Goal: Task Accomplishment & Management: Manage account settings

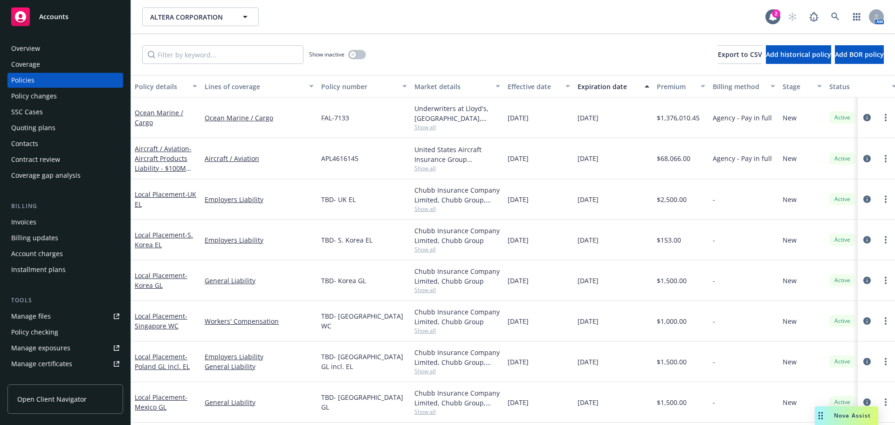
click at [76, 131] on div "Quoting plans" at bounding box center [65, 127] width 108 height 15
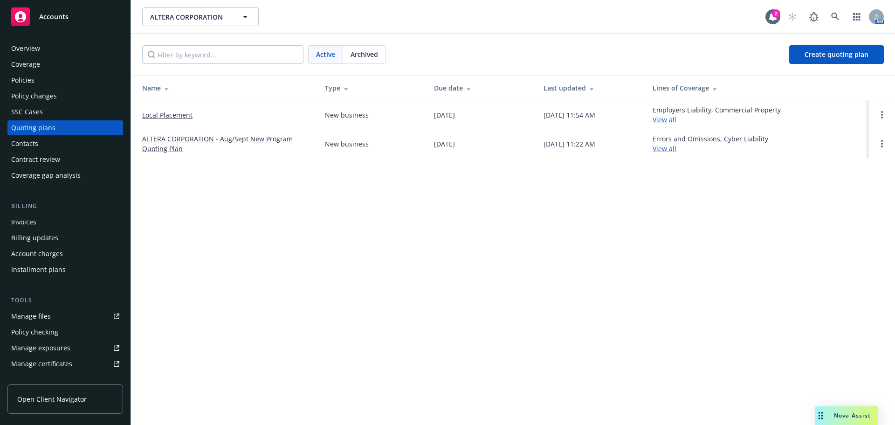
click at [198, 142] on link "ALTERA CORPORATION - Aug/Sept New Program Quoting Plan" at bounding box center [226, 144] width 168 height 20
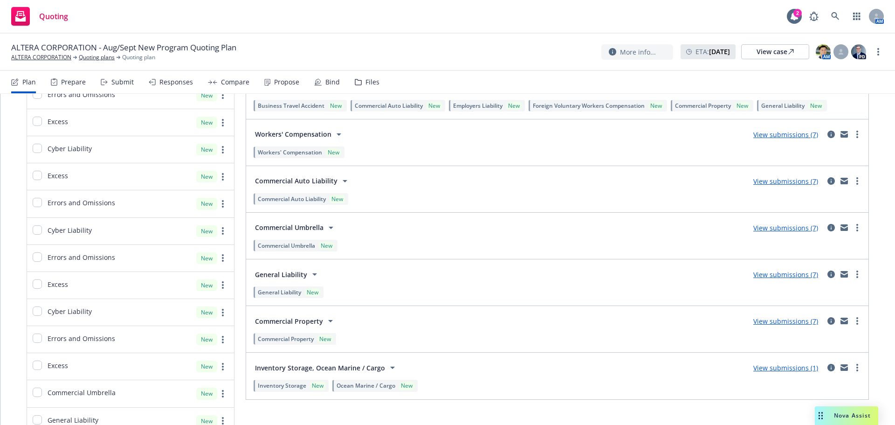
scroll to position [1352, 0]
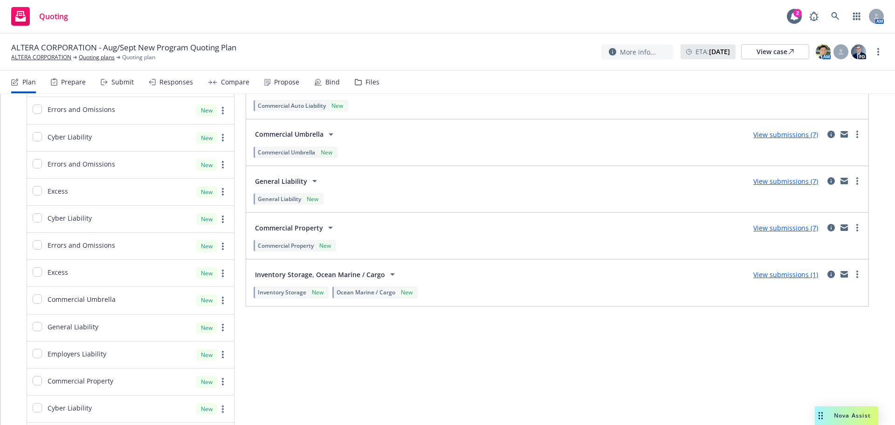
click at [776, 227] on link "View submissions (7)" at bounding box center [785, 227] width 65 height 9
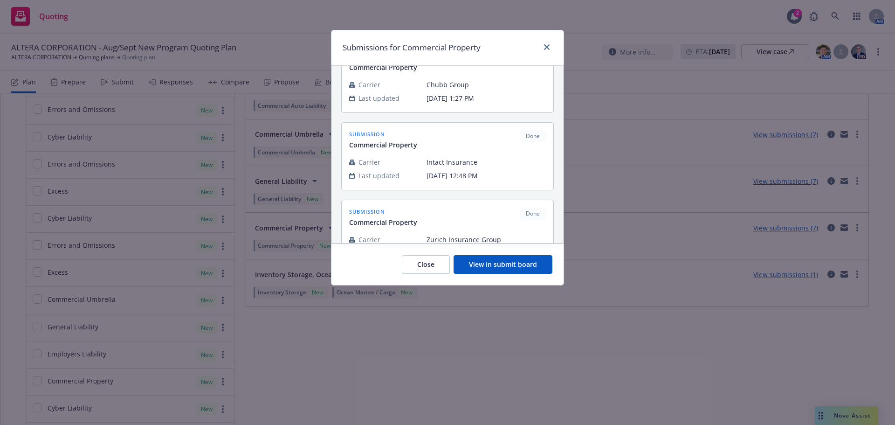
scroll to position [407, 0]
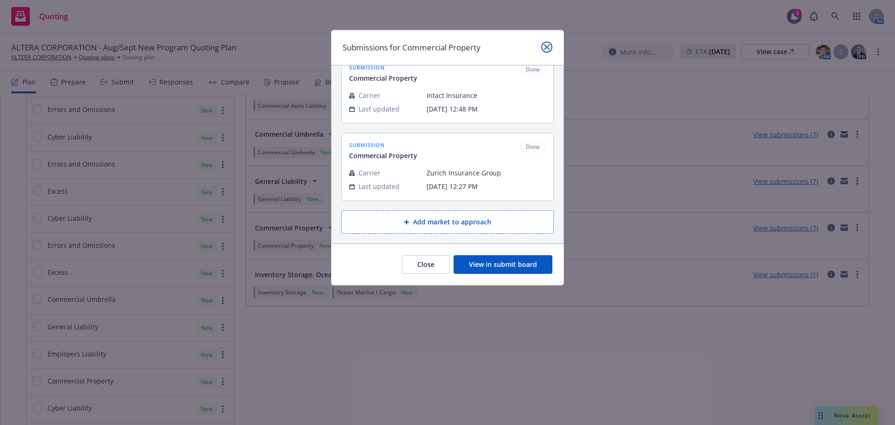
click at [547, 50] on link "close" at bounding box center [546, 46] width 11 height 11
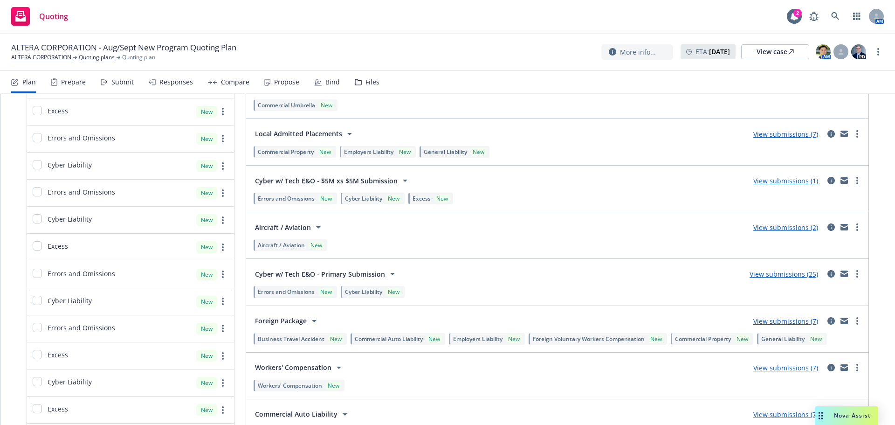
scroll to position [1212, 0]
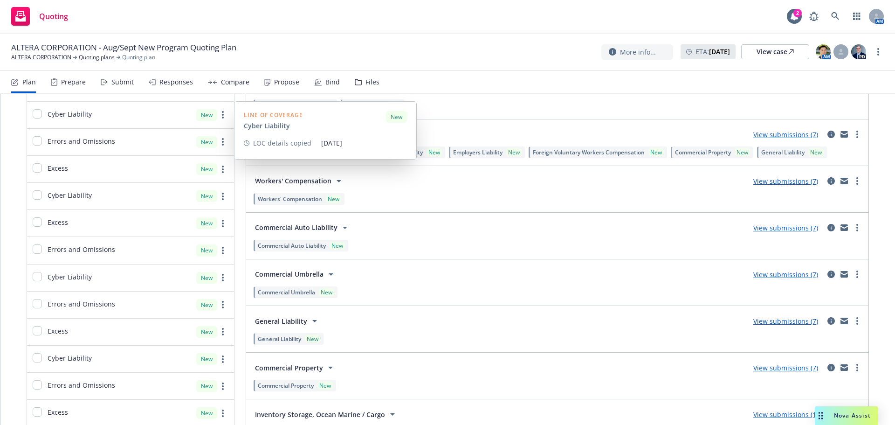
click at [56, 76] on div "Prepare" at bounding box center [68, 82] width 35 height 22
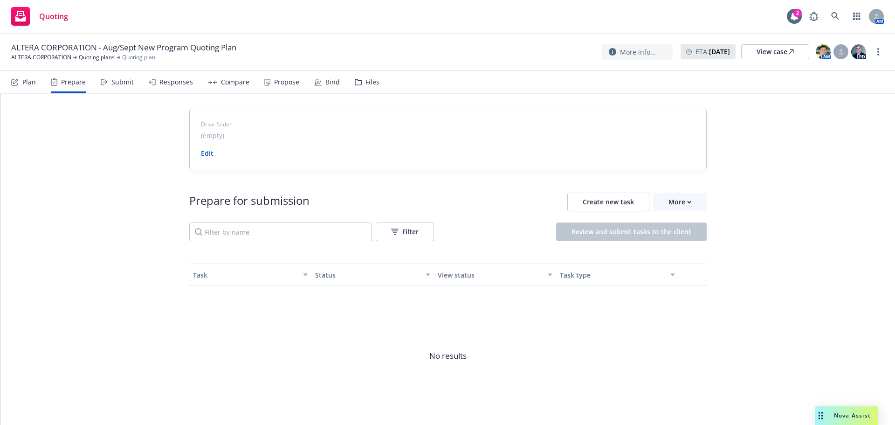
click at [104, 88] on div "Submit" at bounding box center [117, 82] width 33 height 22
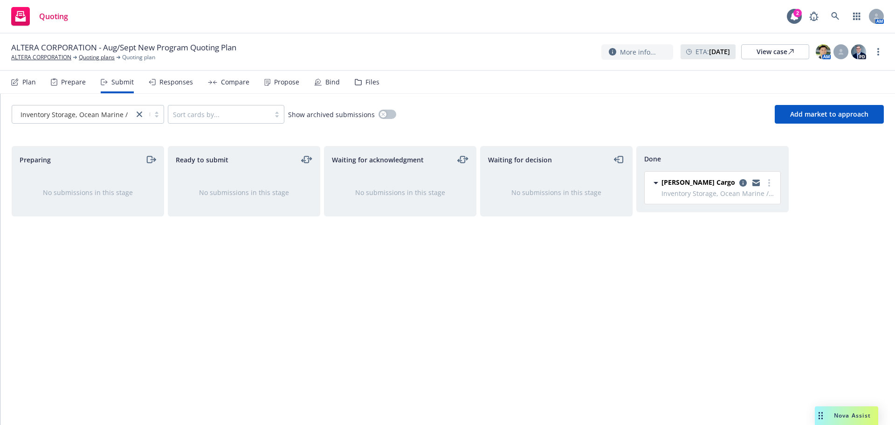
click at [57, 119] on div at bounding box center [73, 114] width 112 height 11
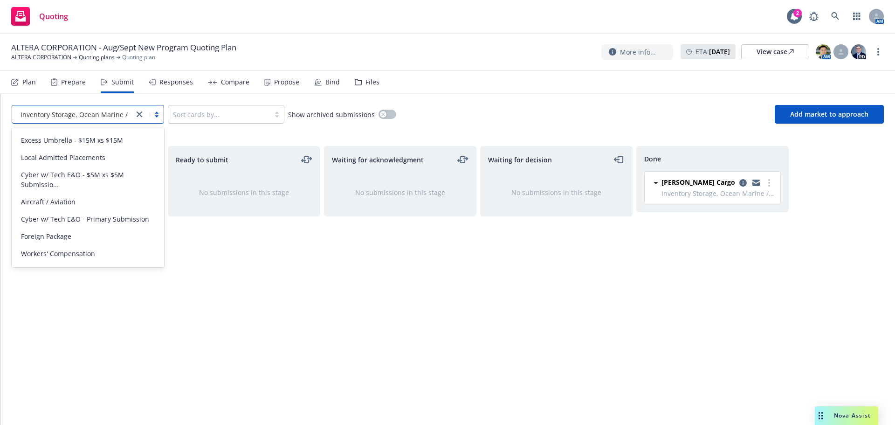
scroll to position [466, 0]
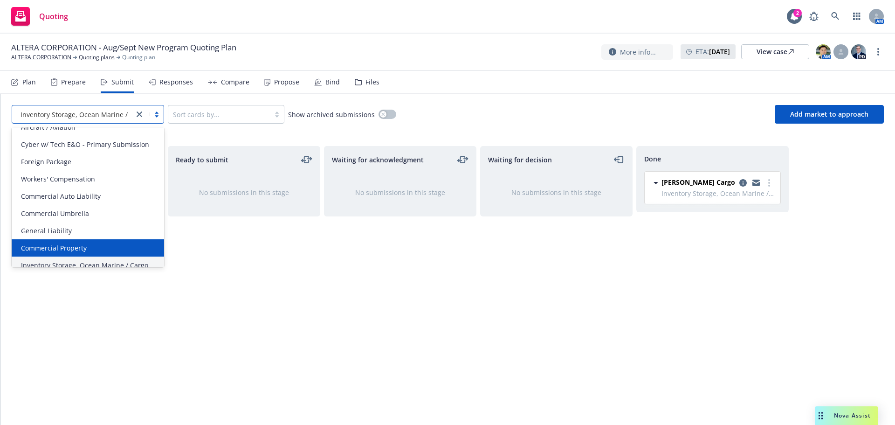
click at [51, 243] on span "Commercial Property" at bounding box center [54, 248] width 66 height 10
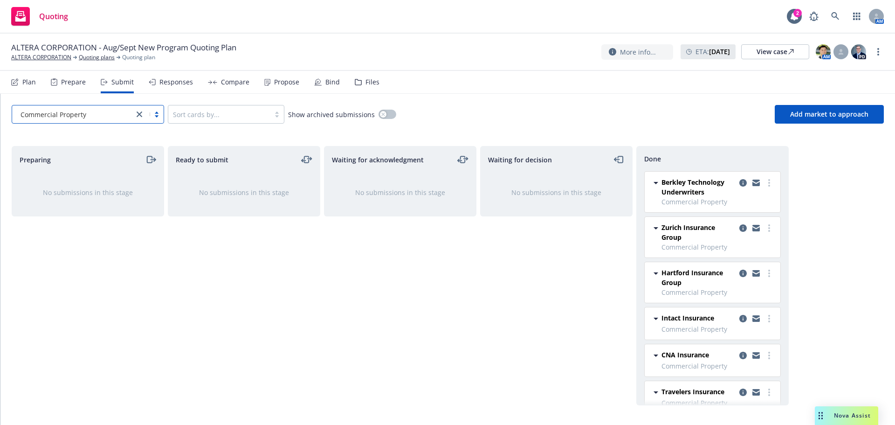
click at [185, 89] on div "Responses" at bounding box center [171, 82] width 44 height 22
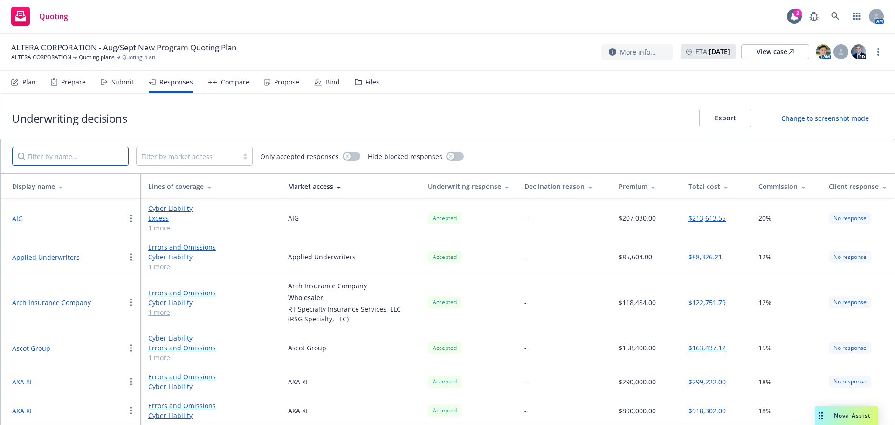
click at [107, 161] on input "Filter by name..." at bounding box center [70, 156] width 117 height 19
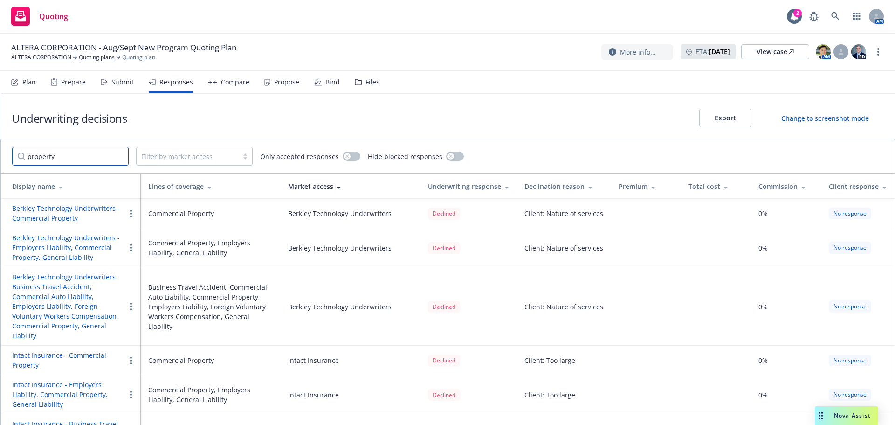
drag, startPoint x: 75, startPoint y: 152, endPoint x: 14, endPoint y: 153, distance: 60.2
click at [15, 153] on input "property" at bounding box center [70, 156] width 117 height 19
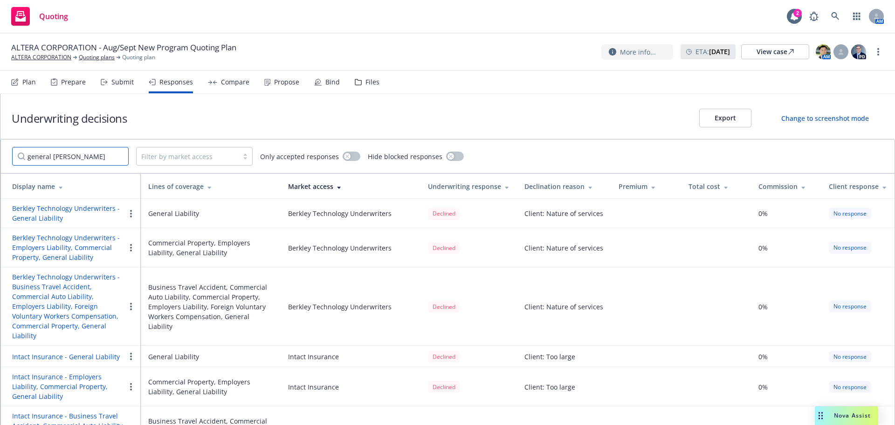
type input "general lia"
click at [119, 156] on input "general lia" at bounding box center [70, 156] width 117 height 19
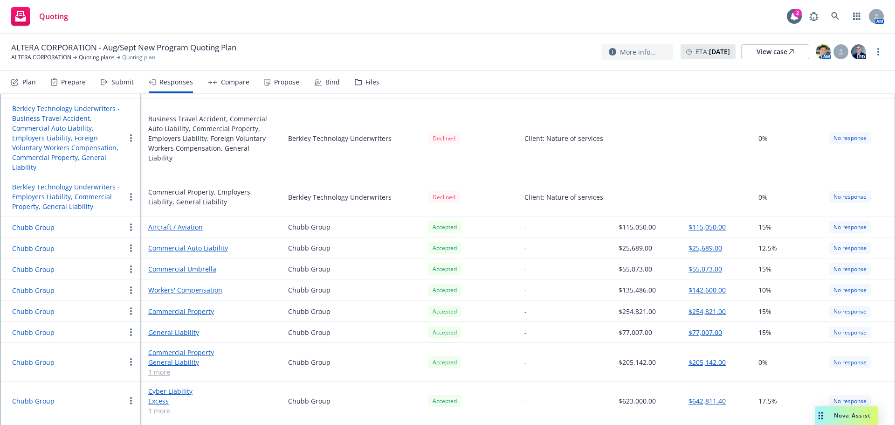
scroll to position [513, 0]
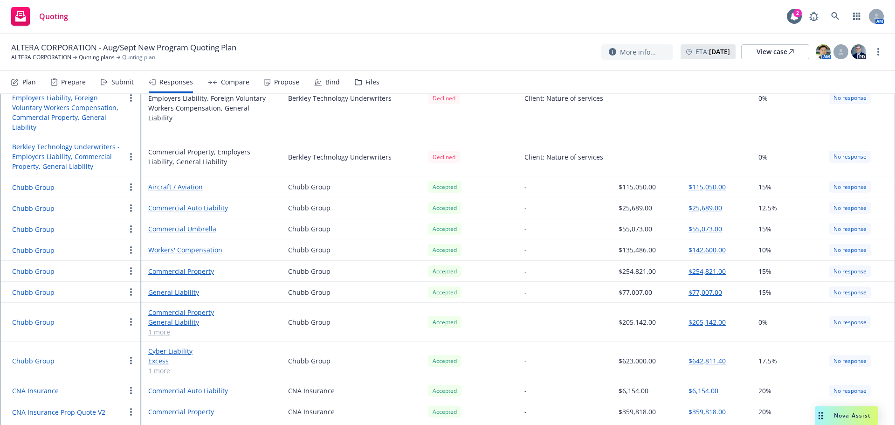
click at [154, 327] on link "1 more" at bounding box center [210, 332] width 125 height 10
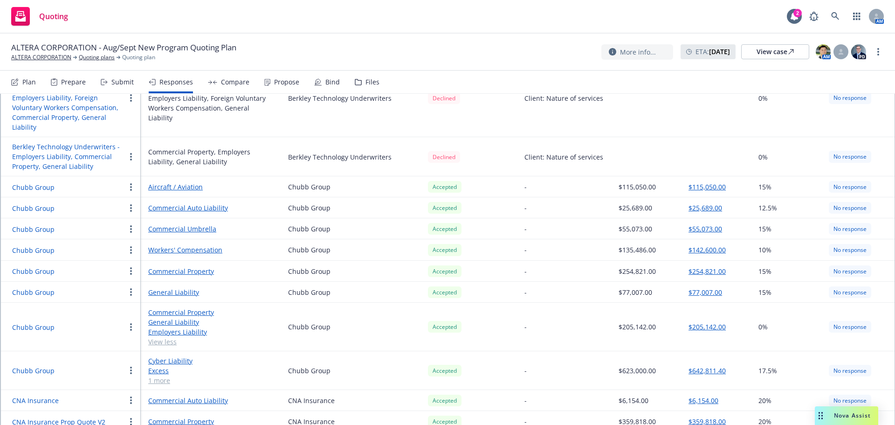
click at [829, 323] on div "No response" at bounding box center [850, 327] width 42 height 12
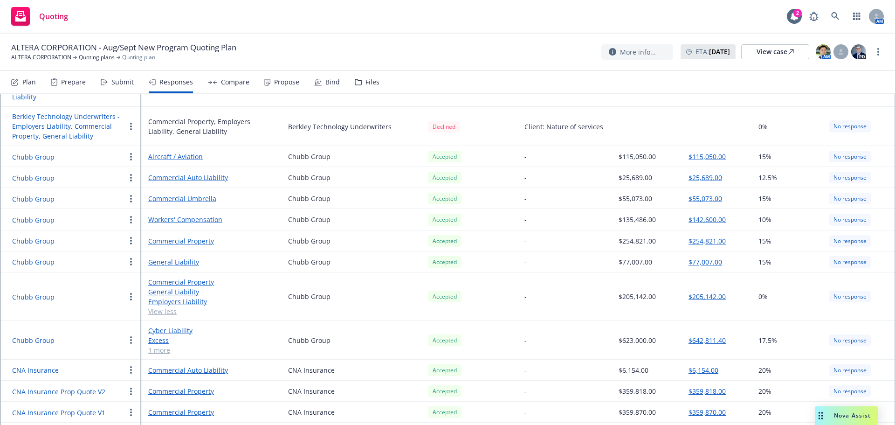
scroll to position [559, 0]
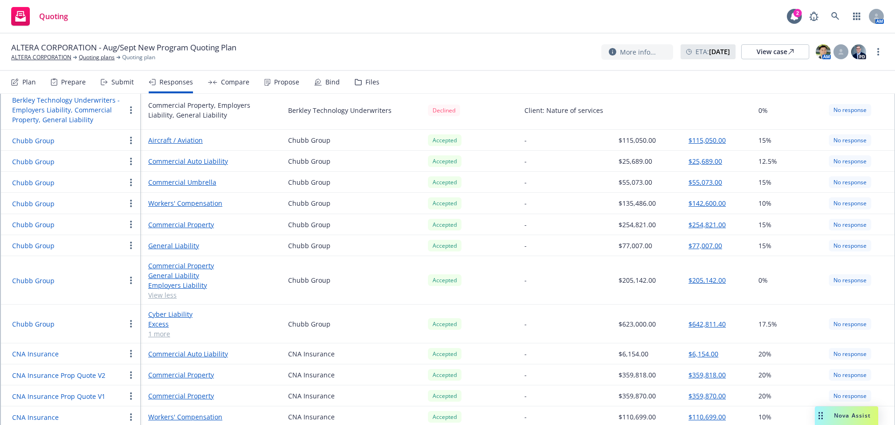
click at [667, 349] on div "$6,154.00" at bounding box center [646, 354] width 55 height 10
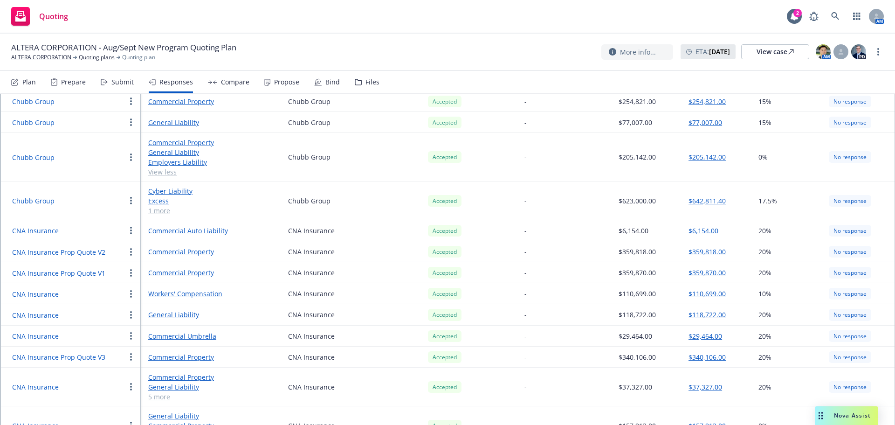
scroll to position [699, 0]
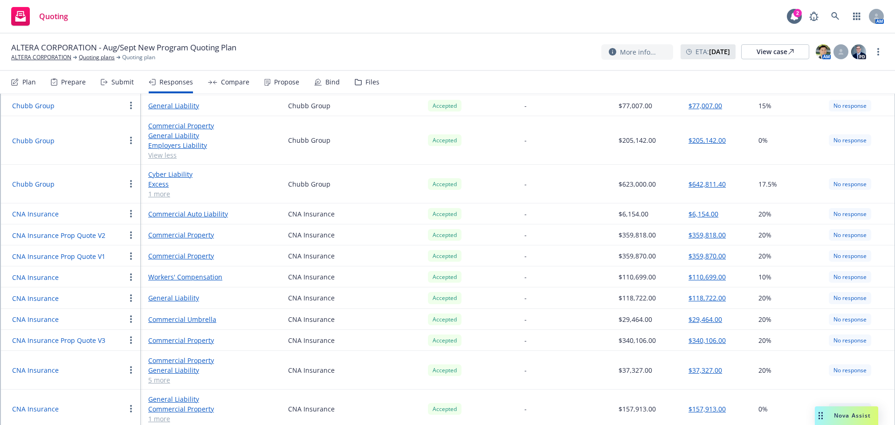
click at [15, 80] on icon at bounding box center [14, 81] width 7 height 7
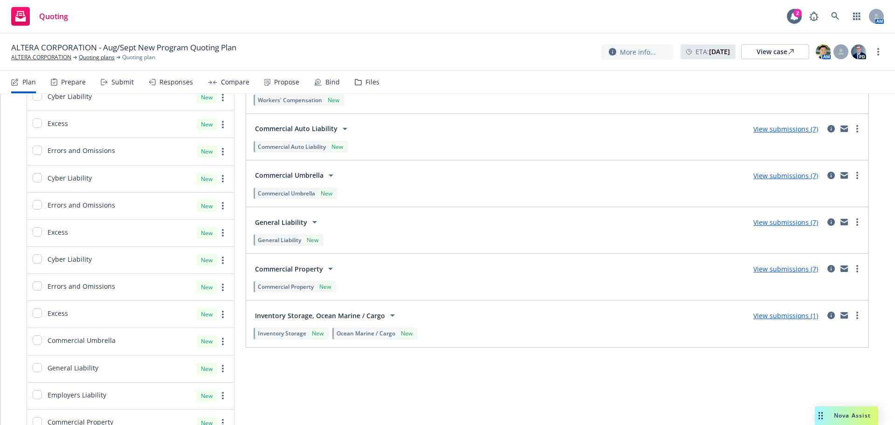
scroll to position [1352, 0]
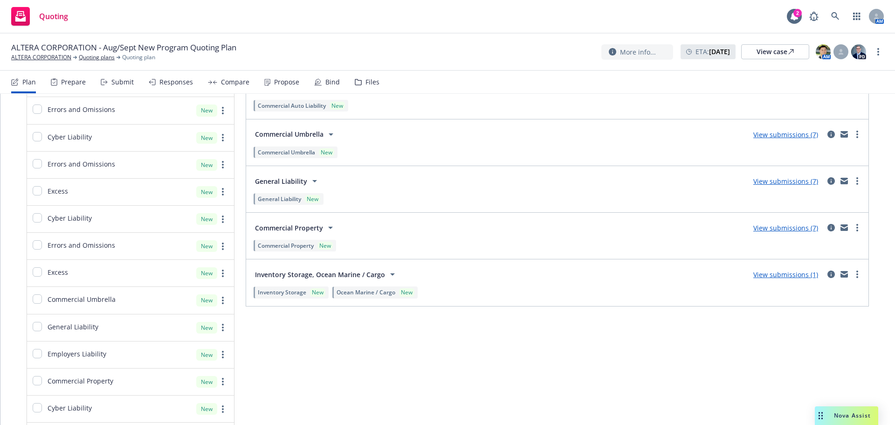
click at [781, 227] on link "View submissions (7)" at bounding box center [785, 227] width 65 height 9
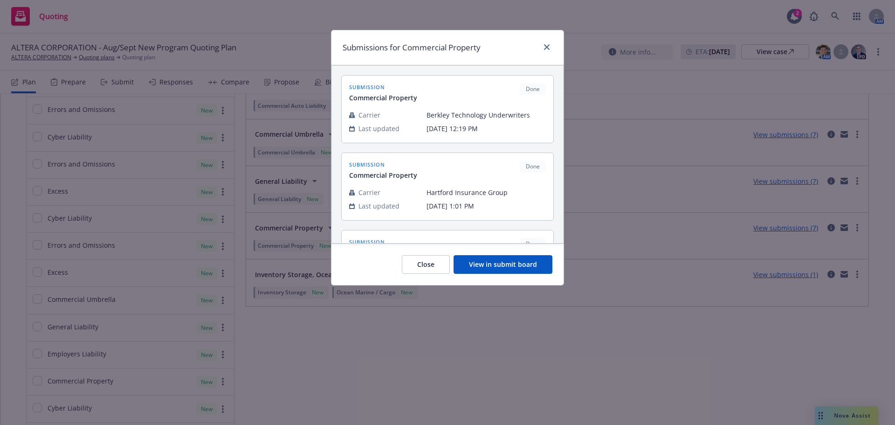
click at [496, 258] on button "View in submit board" at bounding box center [503, 264] width 99 height 19
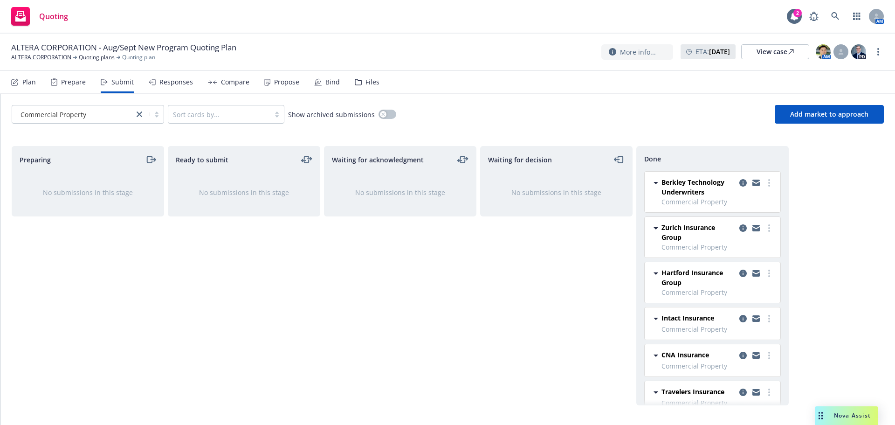
scroll to position [53, 0]
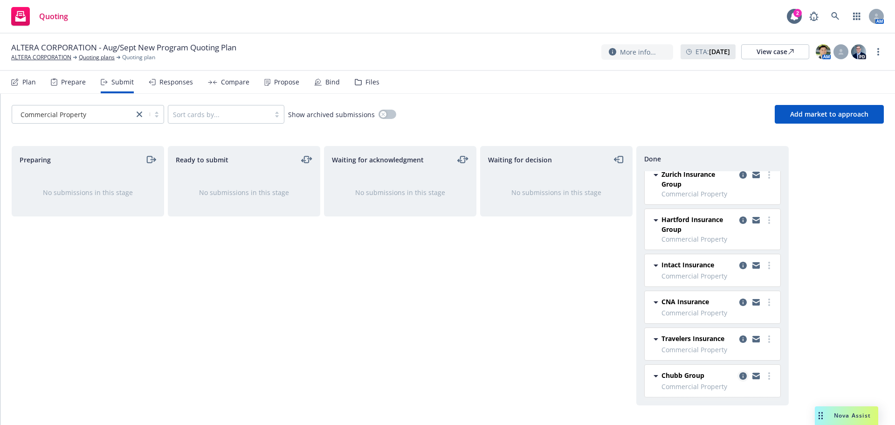
click at [739, 377] on icon "copy logging email" at bounding box center [742, 375] width 7 height 7
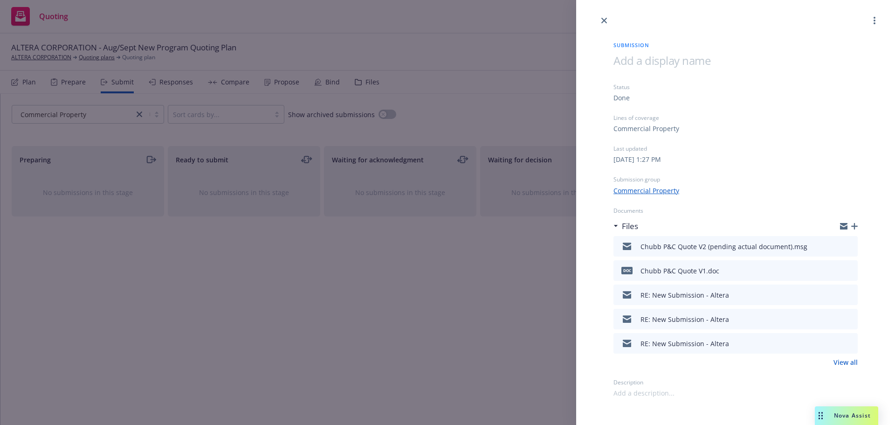
click at [852, 242] on button at bounding box center [850, 246] width 8 height 11
click at [850, 244] on icon "preview file" at bounding box center [849, 245] width 8 height 7
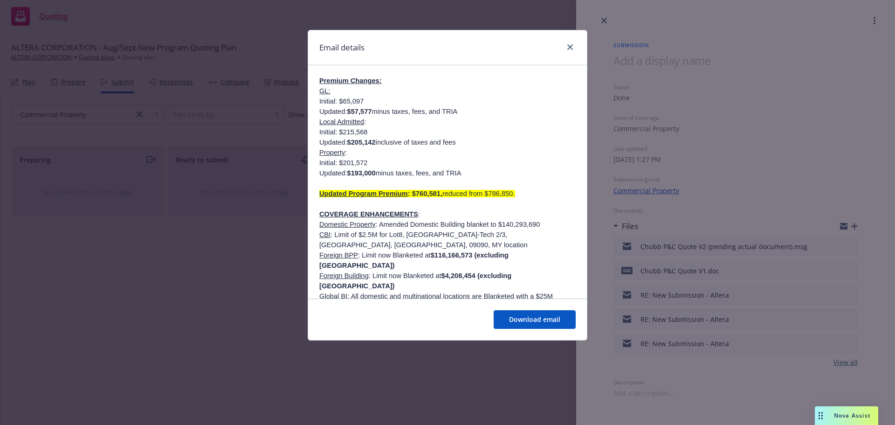
scroll to position [186, 0]
click at [567, 49] on icon "close" at bounding box center [570, 47] width 6 height 6
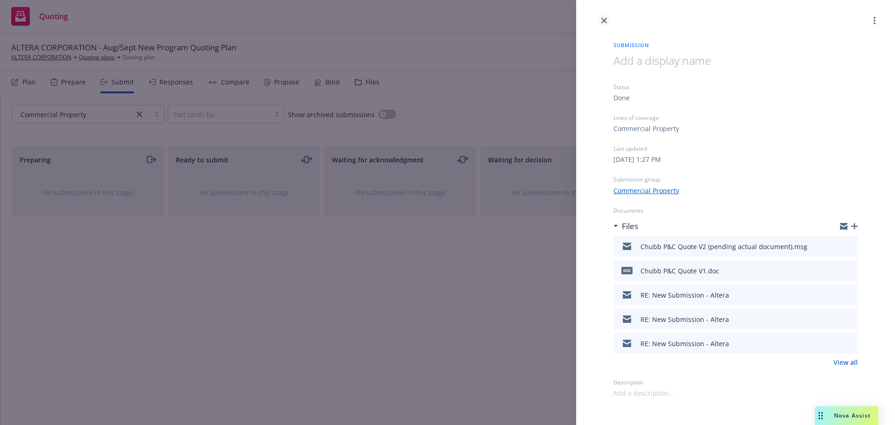
click at [603, 21] on icon "close" at bounding box center [604, 21] width 6 height 6
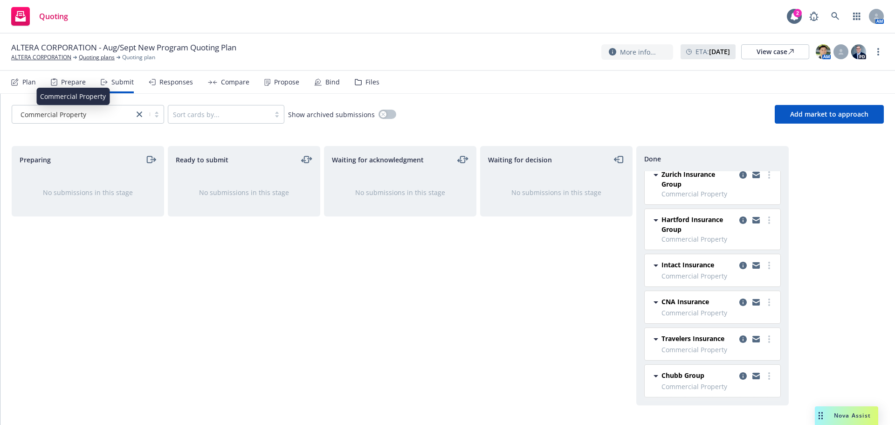
click at [70, 110] on span "Commercial Property" at bounding box center [54, 115] width 66 height 10
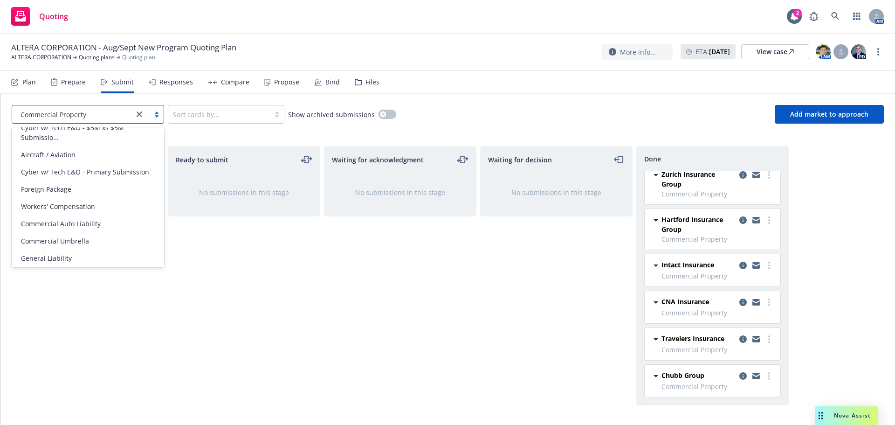
scroll to position [475, 0]
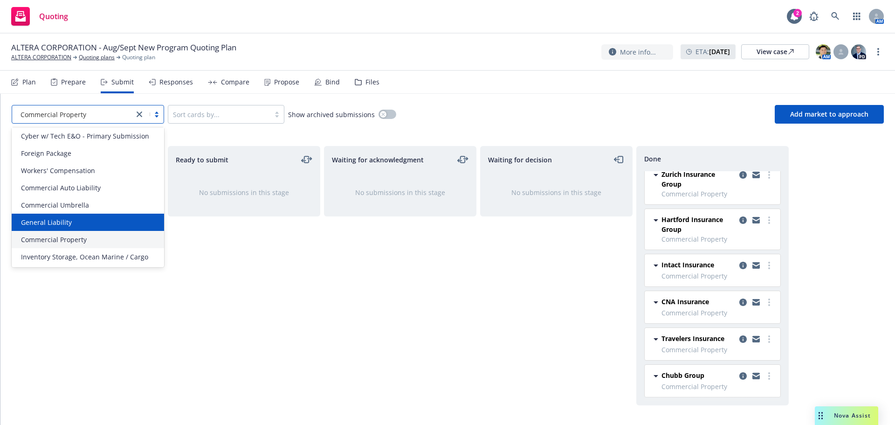
click at [94, 226] on div "General Liability" at bounding box center [87, 222] width 141 height 10
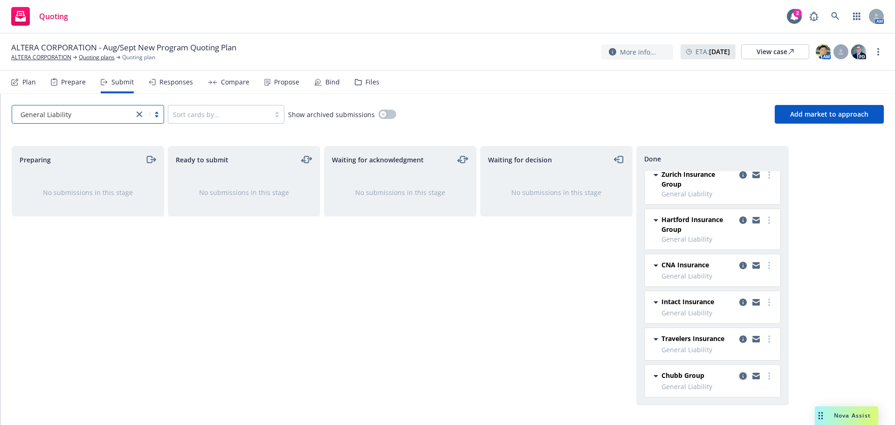
click at [739, 374] on icon "copy logging email" at bounding box center [742, 375] width 7 height 7
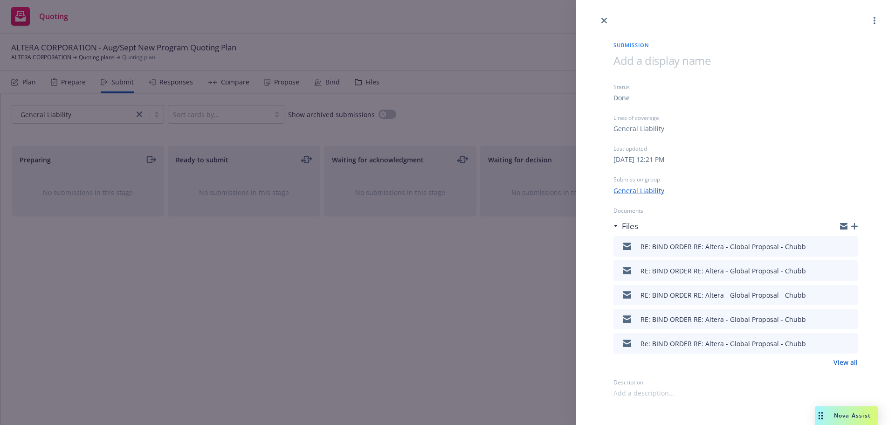
click at [847, 245] on icon "preview file" at bounding box center [849, 245] width 8 height 7
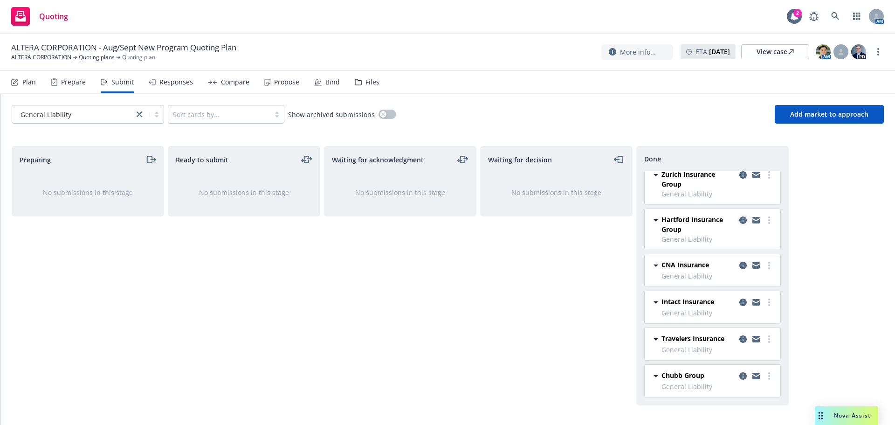
click at [739, 221] on icon "copy logging email" at bounding box center [742, 219] width 7 height 7
click at [739, 265] on icon "copy logging email" at bounding box center [742, 265] width 7 height 7
click at [764, 376] on link "more" at bounding box center [769, 375] width 11 height 11
click at [735, 303] on span "Add accepted decision" at bounding box center [720, 300] width 93 height 9
select select "12"
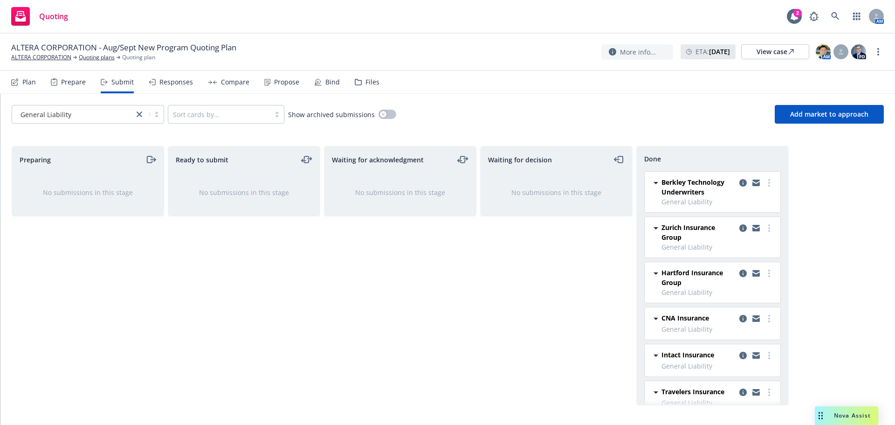
click at [179, 82] on div "Responses" at bounding box center [176, 81] width 34 height 7
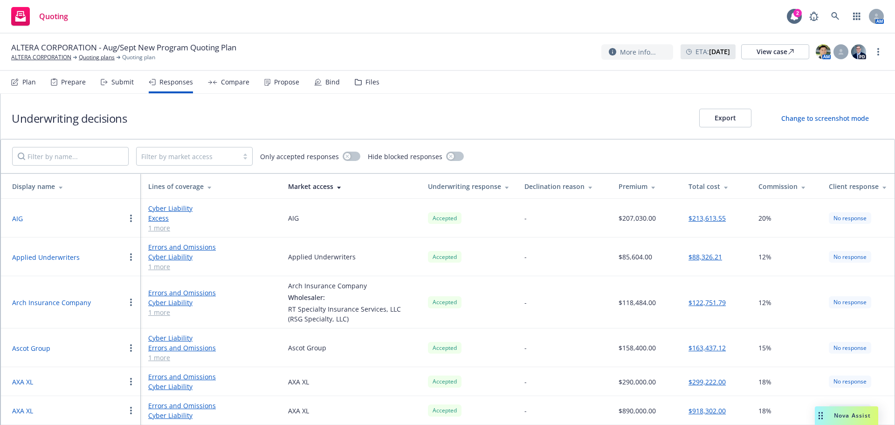
click at [232, 83] on div "Compare" at bounding box center [235, 81] width 28 height 7
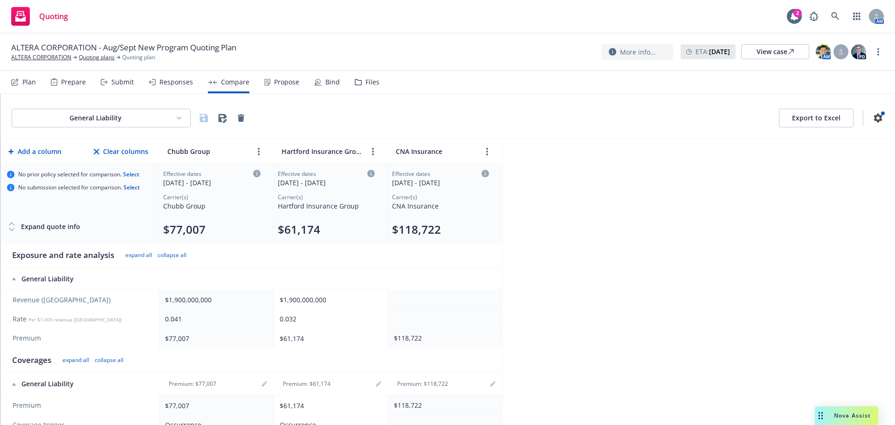
click at [283, 76] on div "Propose" at bounding box center [281, 82] width 35 height 22
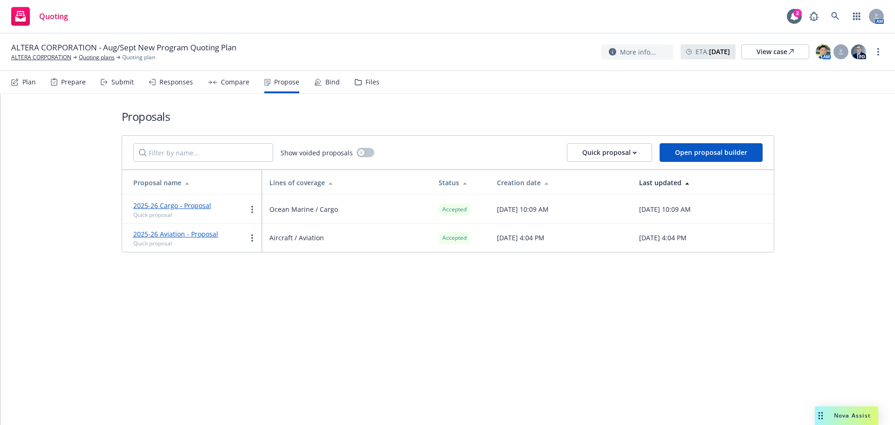
click at [31, 90] on div "Plan" at bounding box center [23, 82] width 25 height 22
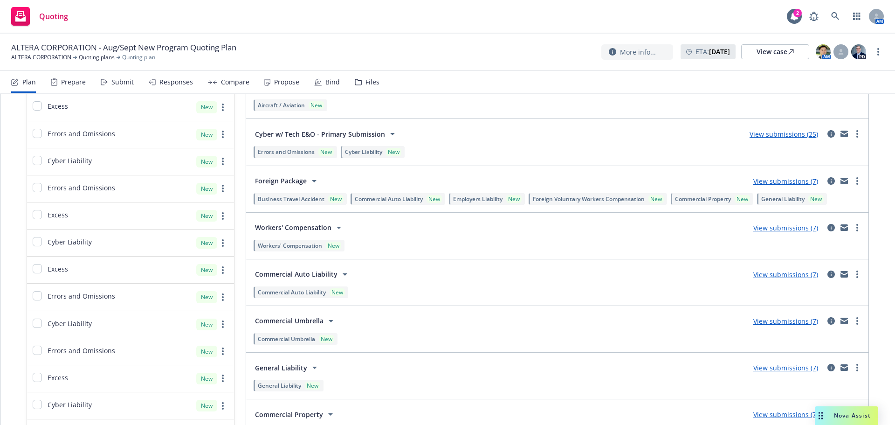
scroll to position [1259, 0]
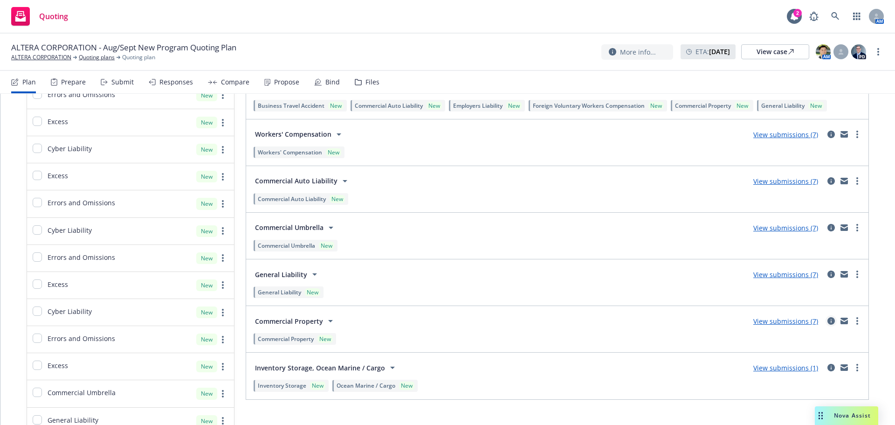
click at [826, 320] on link "circleInformation" at bounding box center [831, 320] width 11 height 11
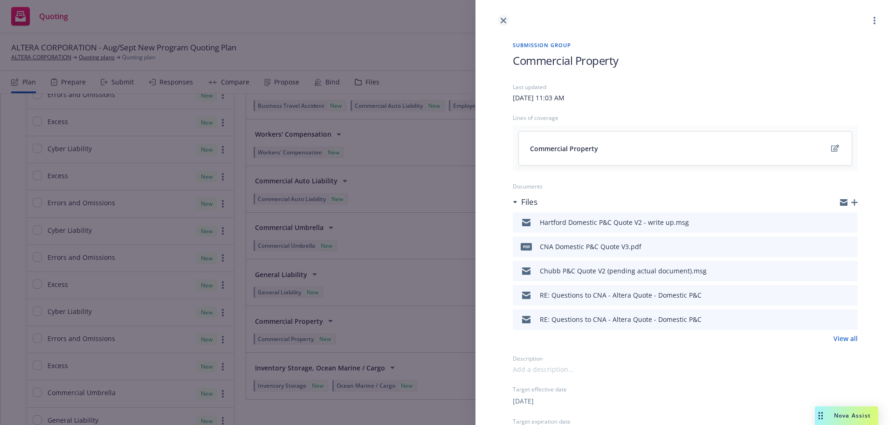
click at [505, 22] on icon "close" at bounding box center [504, 21] width 6 height 6
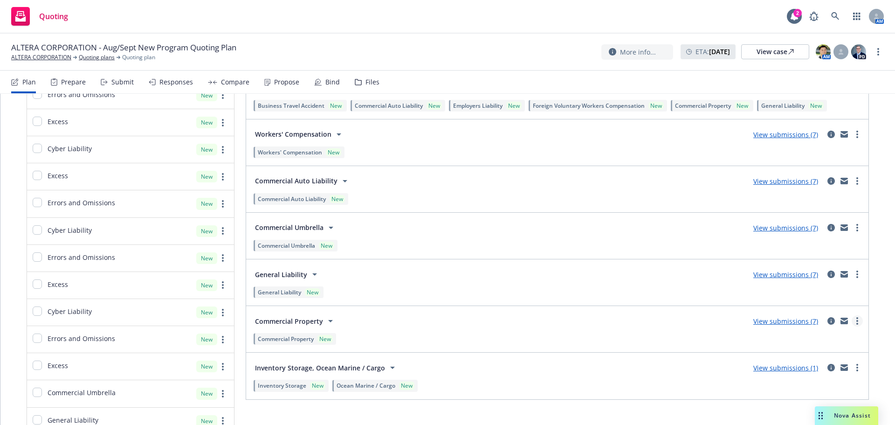
click at [853, 319] on link "more" at bounding box center [857, 320] width 11 height 11
click at [828, 320] on icon "circleInformation" at bounding box center [831, 320] width 7 height 7
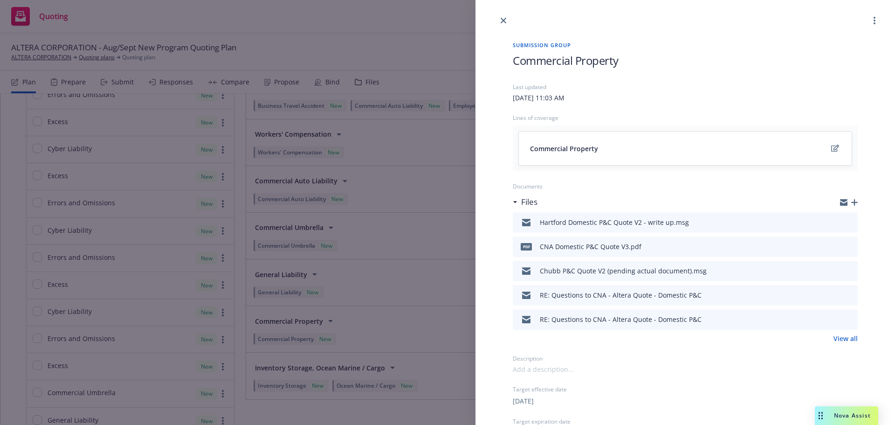
click at [406, 187] on div "Submission group Commercial Property Last updated Tuesday, July 8, 2025 at 11:0…" at bounding box center [447, 212] width 895 height 425
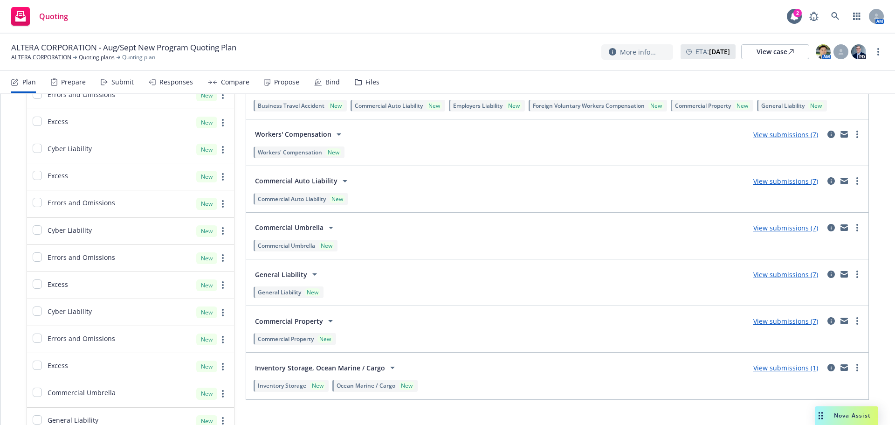
click at [250, 84] on div "Plan Prepare Submit Responses Compare Propose Bind Files" at bounding box center [195, 82] width 368 height 22
click at [240, 84] on div "Compare" at bounding box center [235, 81] width 28 height 7
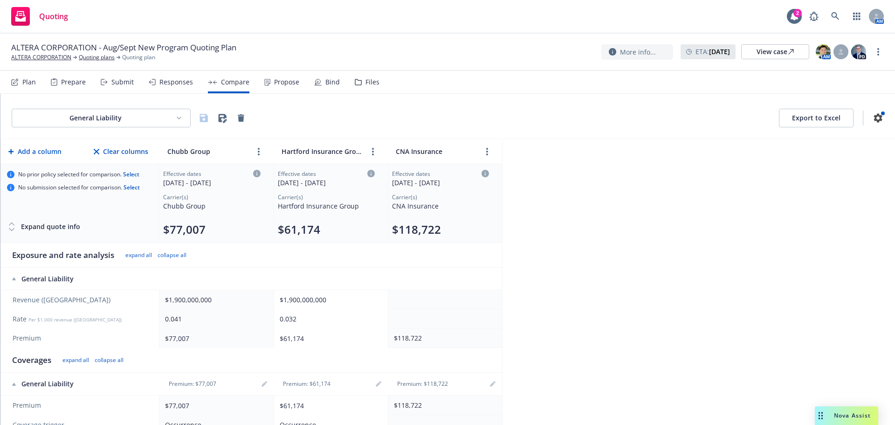
click at [283, 72] on div "Propose" at bounding box center [281, 82] width 35 height 22
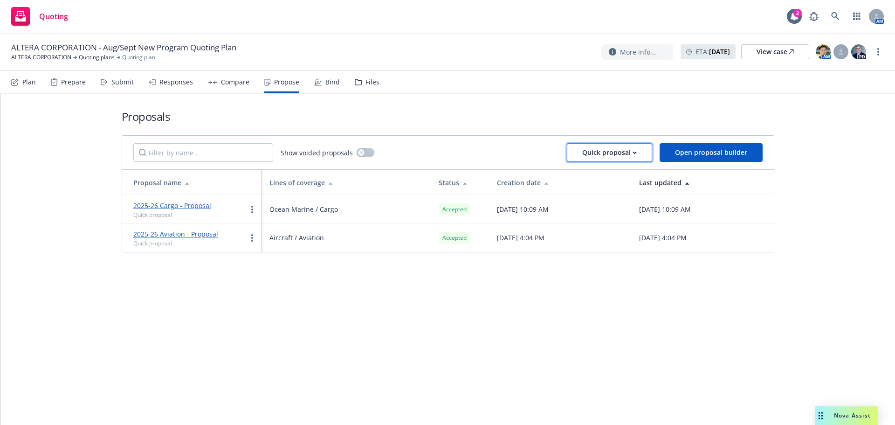
click at [613, 147] on div "Quick proposal" at bounding box center [609, 153] width 55 height 18
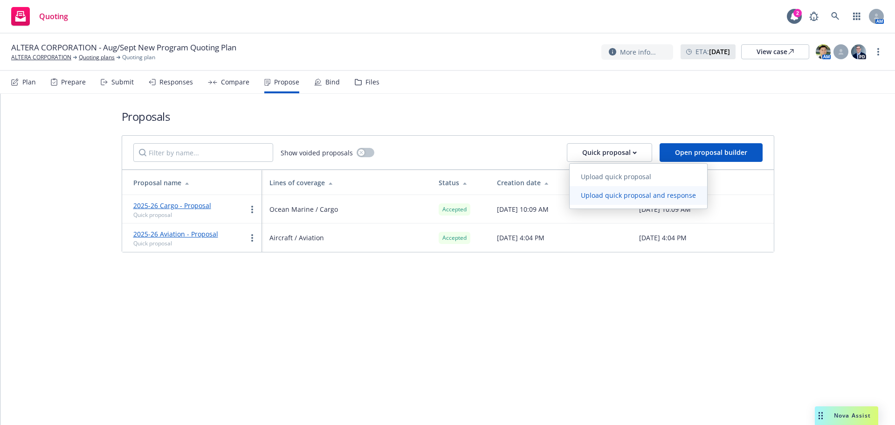
click at [645, 192] on span "Upload quick proposal and response" at bounding box center [639, 195] width 138 height 9
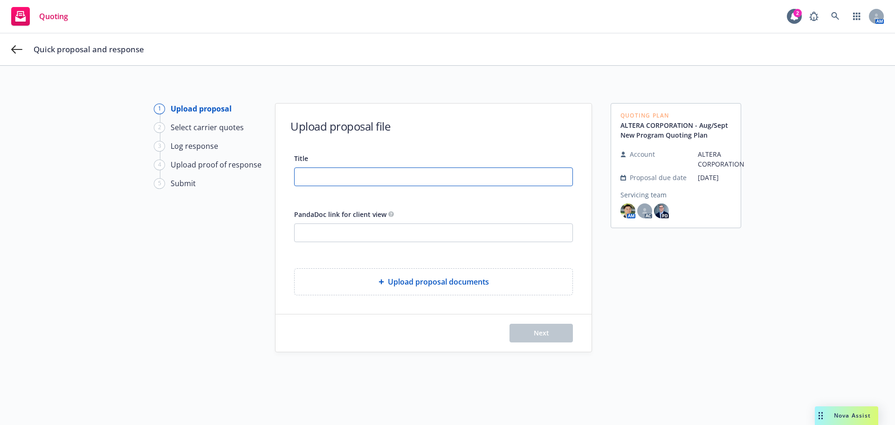
click at [414, 185] on input "Title" at bounding box center [434, 177] width 278 height 18
type input "2025-26 Package - PSD"
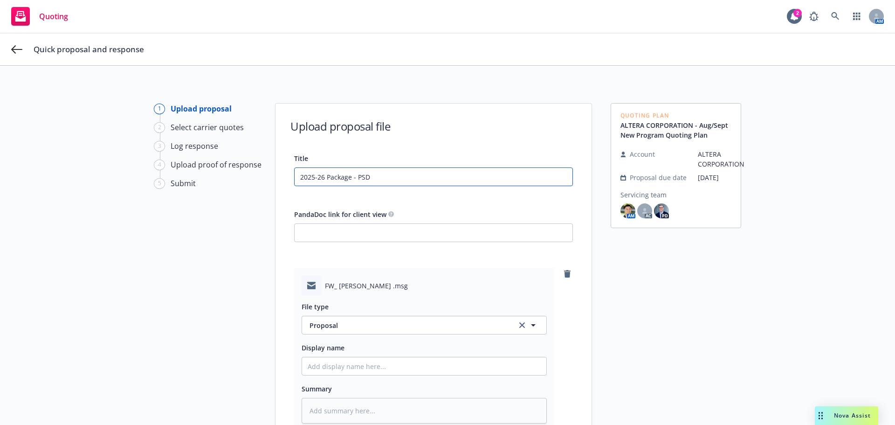
scroll to position [133, 0]
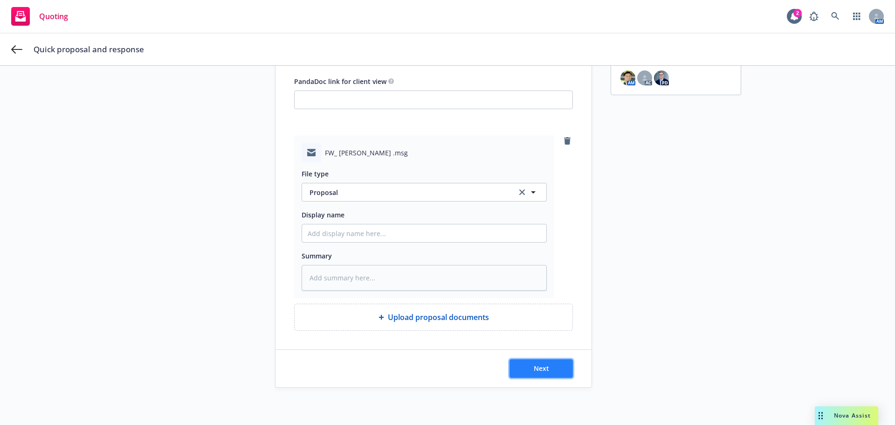
click at [544, 365] on span "Next" at bounding box center [541, 368] width 15 height 9
type textarea "x"
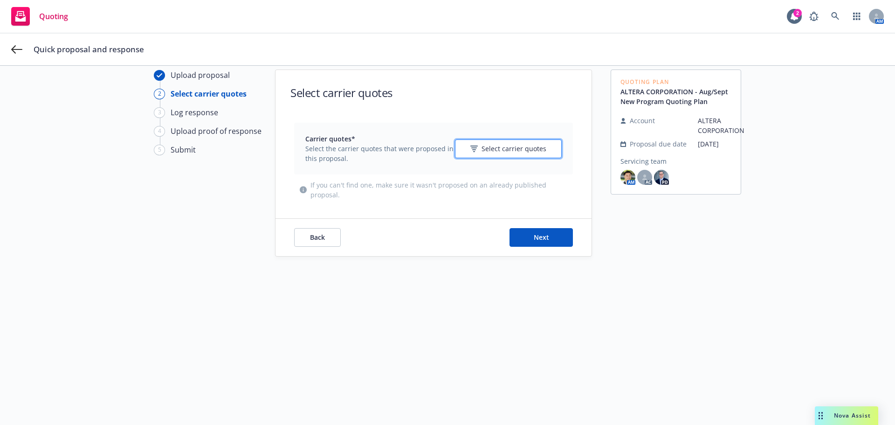
click at [517, 155] on button "Select carrier quotes" at bounding box center [508, 148] width 107 height 19
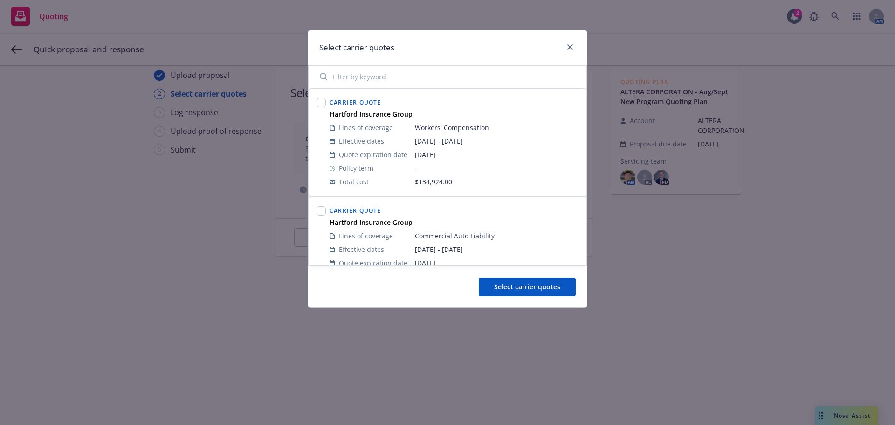
click at [418, 89] on div "Carrier Quote Hartford Insurance Group Lines of coverage Workers' Compensation …" at bounding box center [447, 142] width 277 height 107
click at [419, 84] on input "Filter by keyword" at bounding box center [447, 76] width 267 height 19
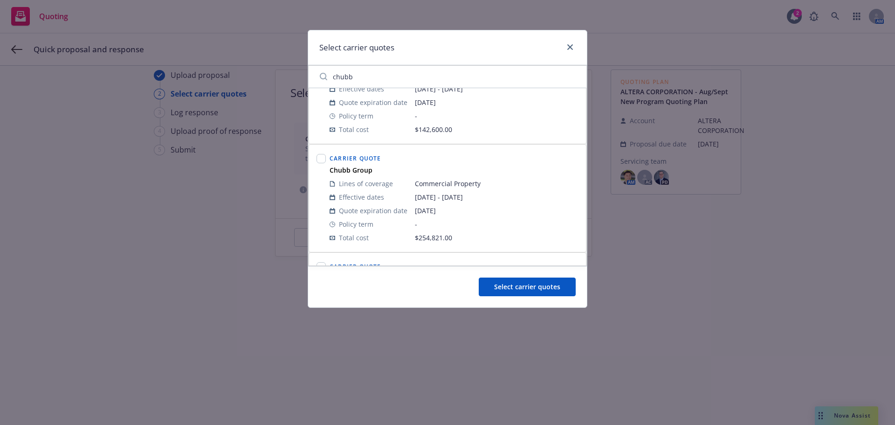
scroll to position [373, 0]
type input "chubb"
click at [322, 162] on input "checkbox" at bounding box center [321, 162] width 9 height 9
checkbox input "true"
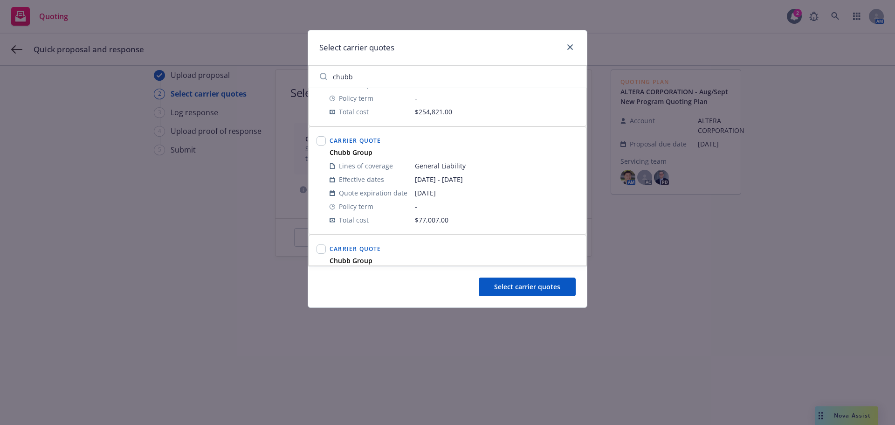
scroll to position [513, 0]
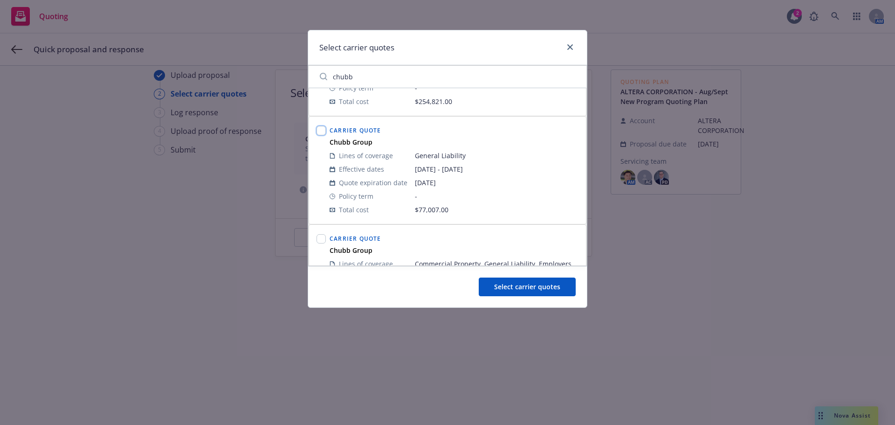
click at [318, 130] on input "checkbox" at bounding box center [321, 130] width 9 height 9
checkbox input "true"
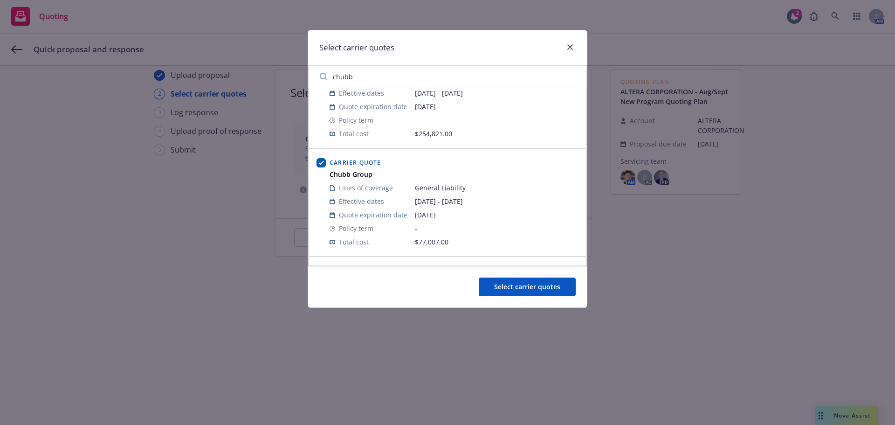
scroll to position [465, 0]
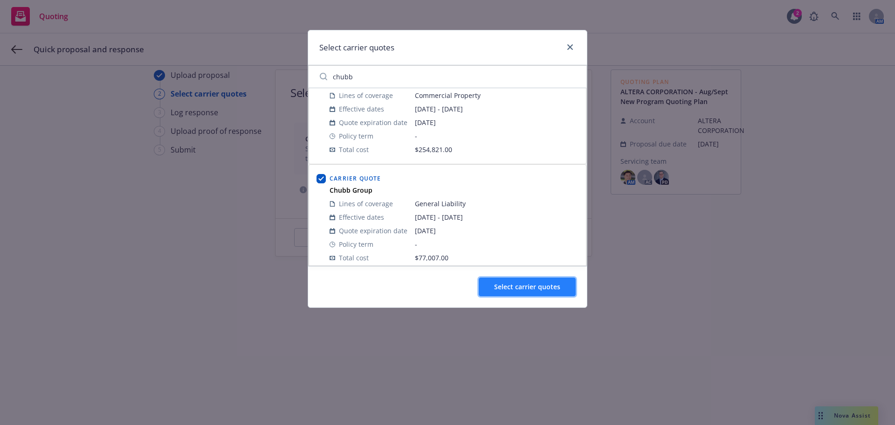
click at [532, 283] on span "Select carrier quotes" at bounding box center [527, 286] width 66 height 9
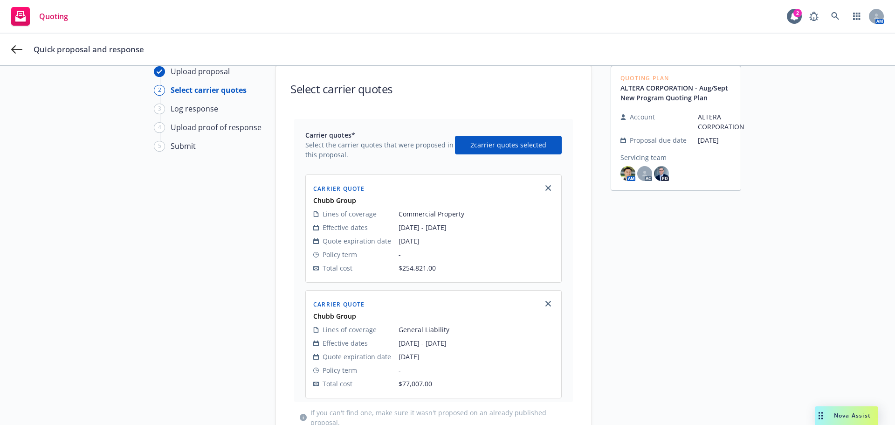
scroll to position [0, 0]
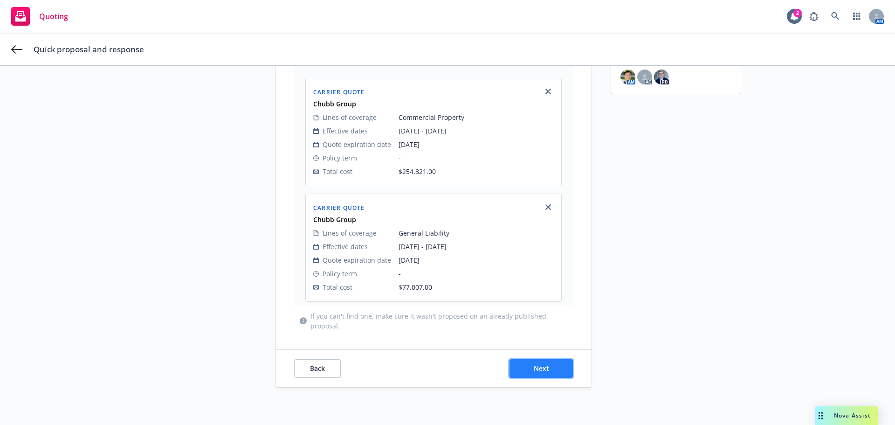
click at [547, 363] on button "Next" at bounding box center [541, 368] width 63 height 19
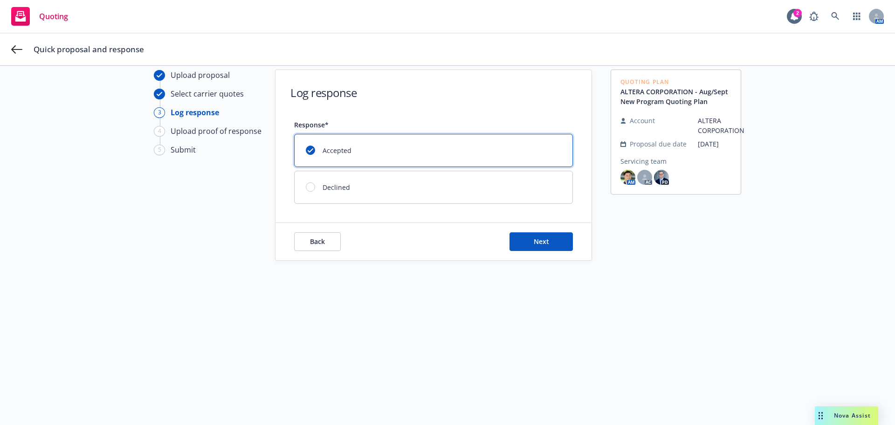
click at [522, 251] on div "Back Next" at bounding box center [434, 241] width 316 height 37
click at [532, 248] on button "Next" at bounding box center [541, 241] width 63 height 19
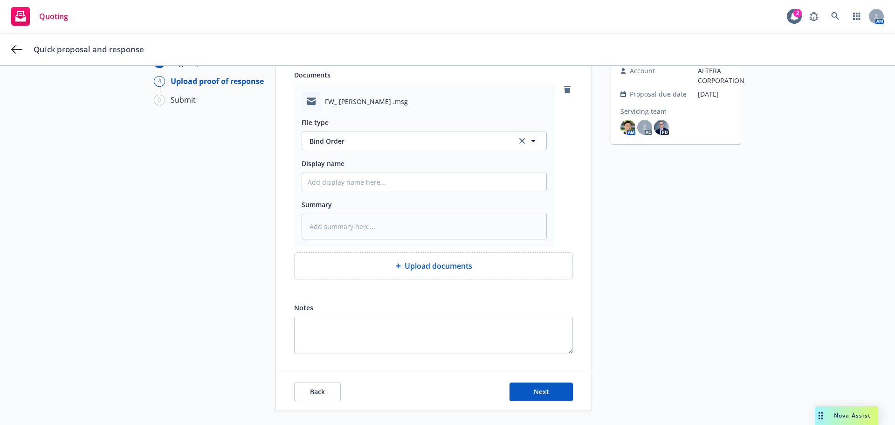
scroll to position [107, 0]
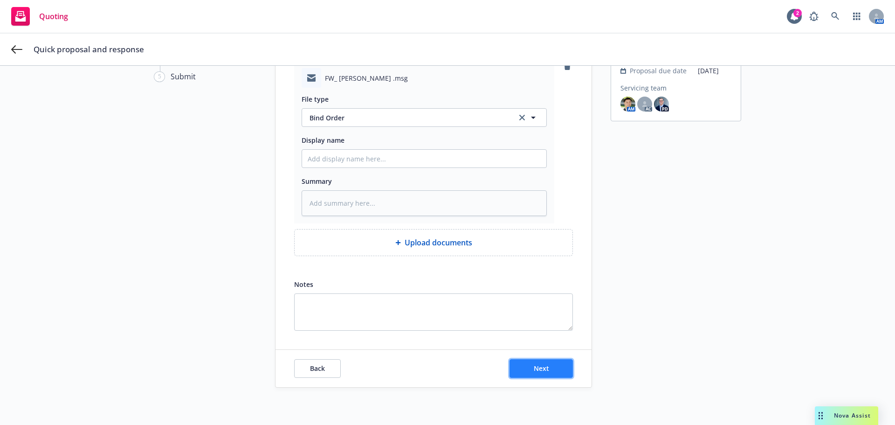
click at [537, 359] on button "Next" at bounding box center [541, 368] width 63 height 19
type textarea "x"
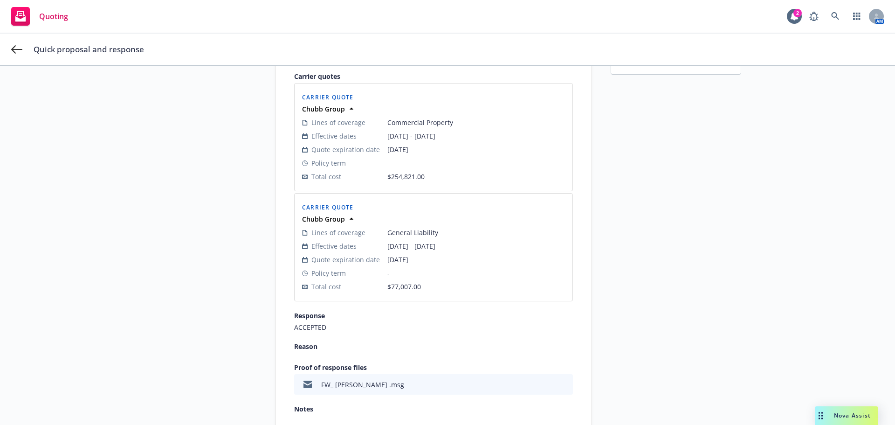
scroll to position [200, 0]
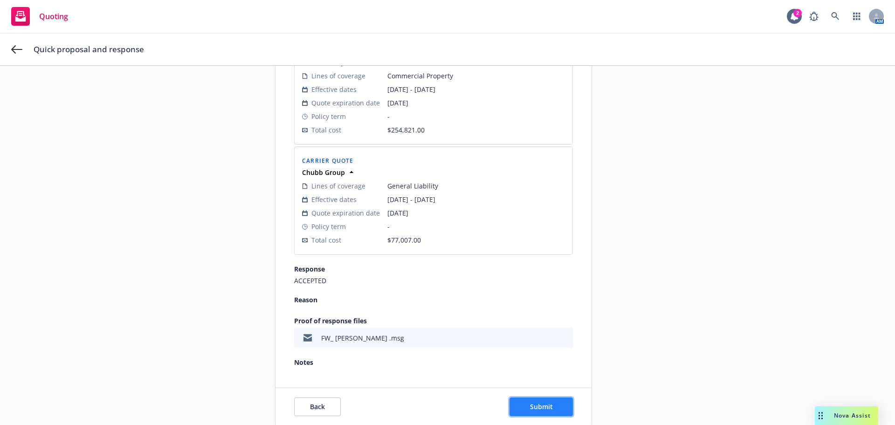
click at [533, 405] on span "Submit" at bounding box center [541, 406] width 23 height 9
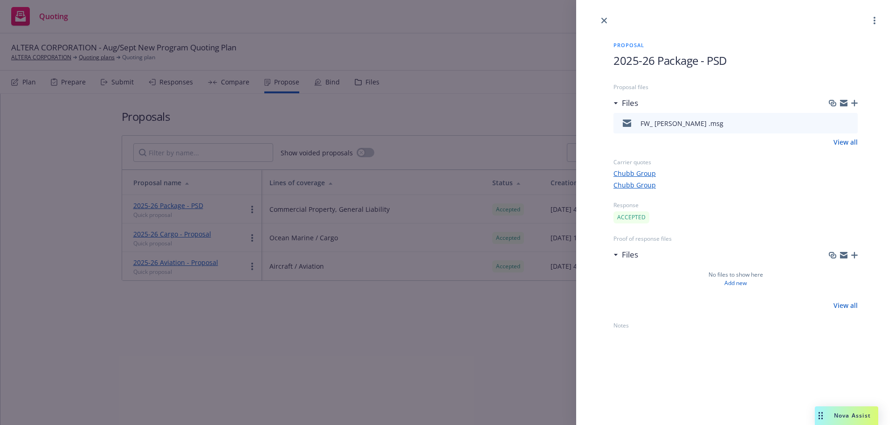
click at [604, 14] on div at bounding box center [735, 13] width 319 height 26
click at [601, 19] on link "close" at bounding box center [604, 20] width 11 height 11
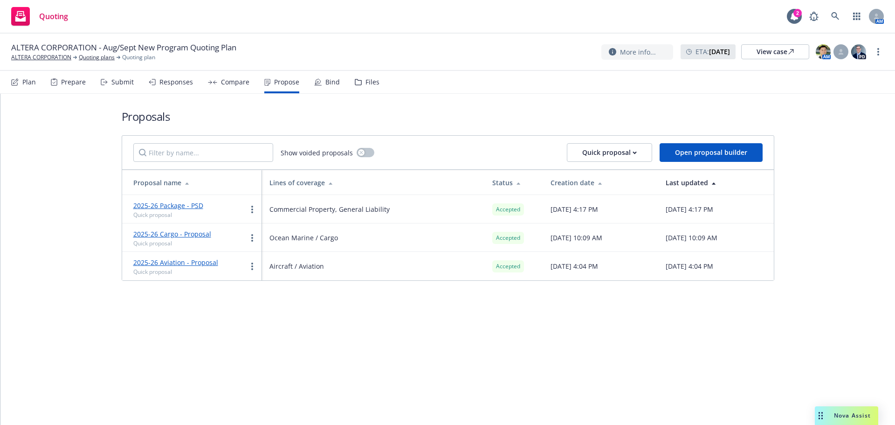
click at [314, 83] on icon at bounding box center [317, 81] width 7 height 7
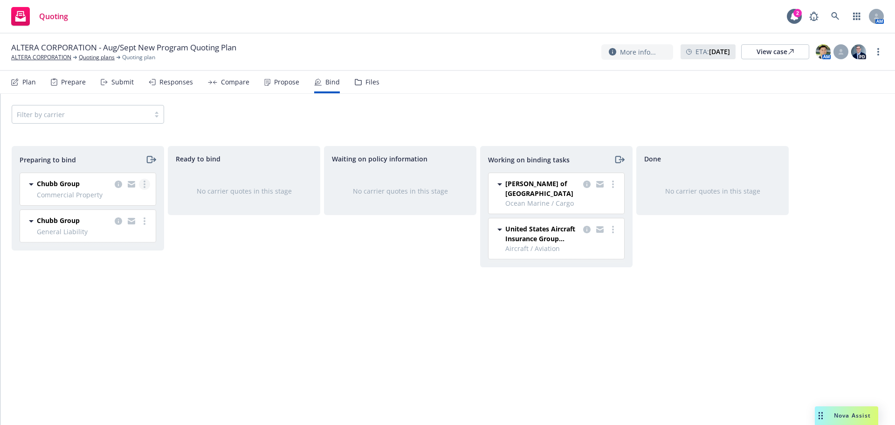
click at [143, 187] on link "more" at bounding box center [144, 184] width 11 height 11
click at [213, 246] on div "Ready to bind No carrier quotes in this stage" at bounding box center [244, 275] width 152 height 259
click at [142, 182] on link "more" at bounding box center [144, 184] width 11 height 11
click at [127, 221] on link "Log bind order" at bounding box center [103, 222] width 91 height 19
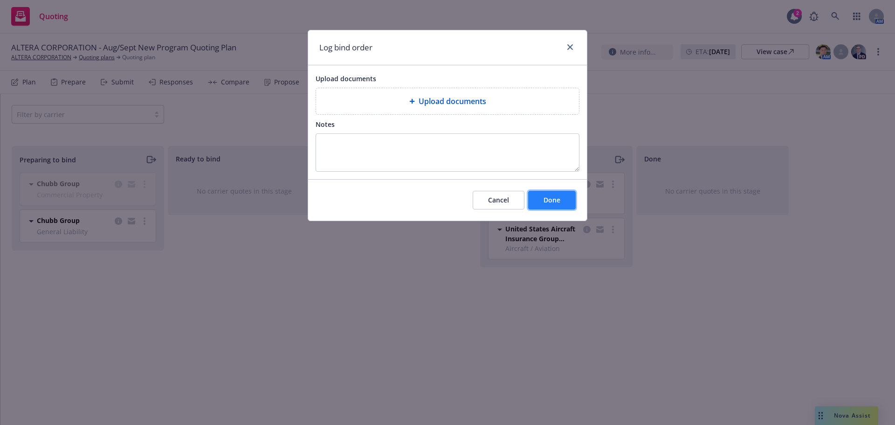
click at [569, 203] on button "Done" at bounding box center [552, 200] width 48 height 19
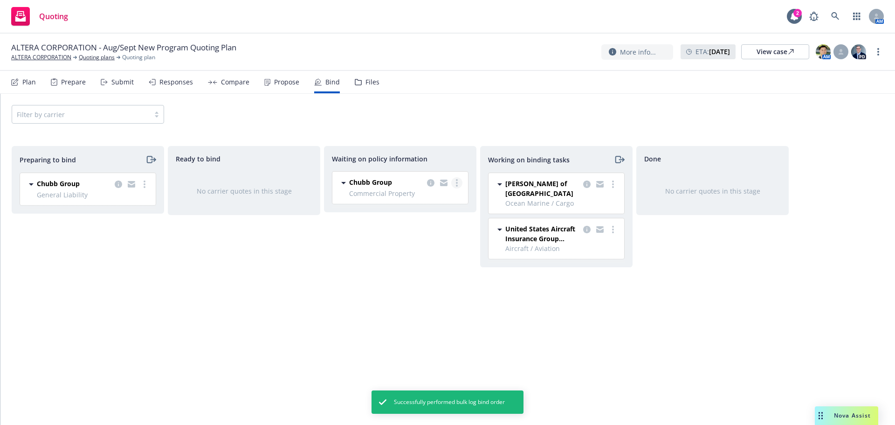
click at [457, 184] on icon "more" at bounding box center [457, 182] width 2 height 7
click at [455, 203] on link "Create policies" at bounding box center [420, 202] width 84 height 19
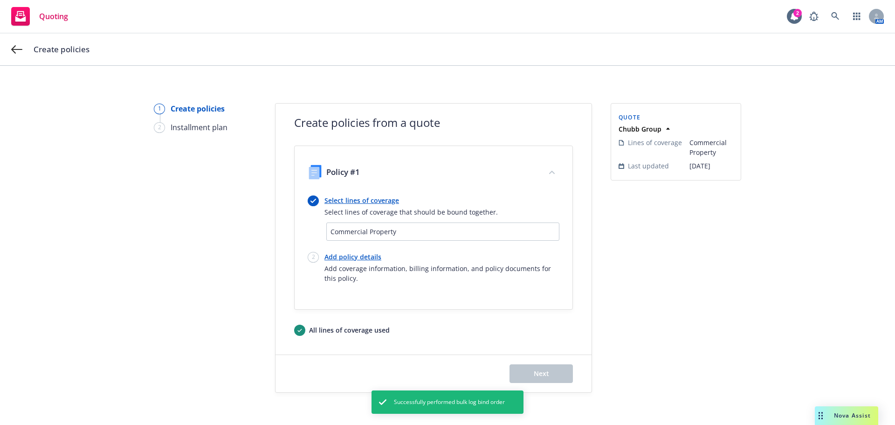
click at [357, 256] on link "Add policy details" at bounding box center [441, 257] width 235 height 10
select select "12"
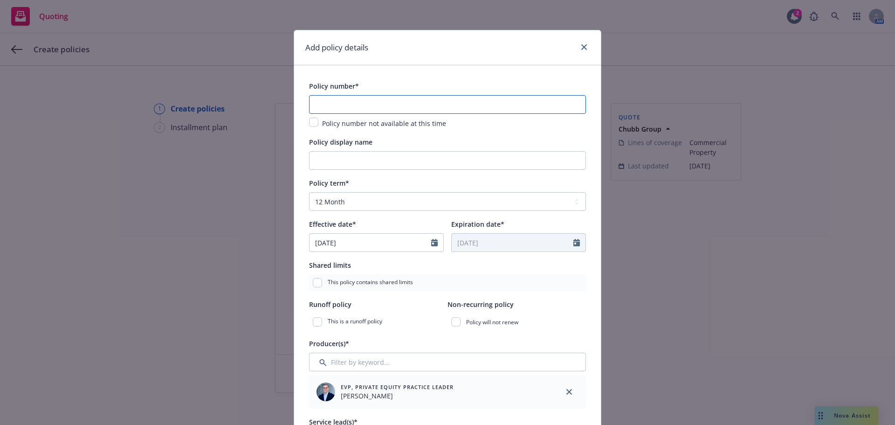
click at [414, 107] on input "text" at bounding box center [447, 104] width 277 height 19
paste input "36094139"
type input "36094139"
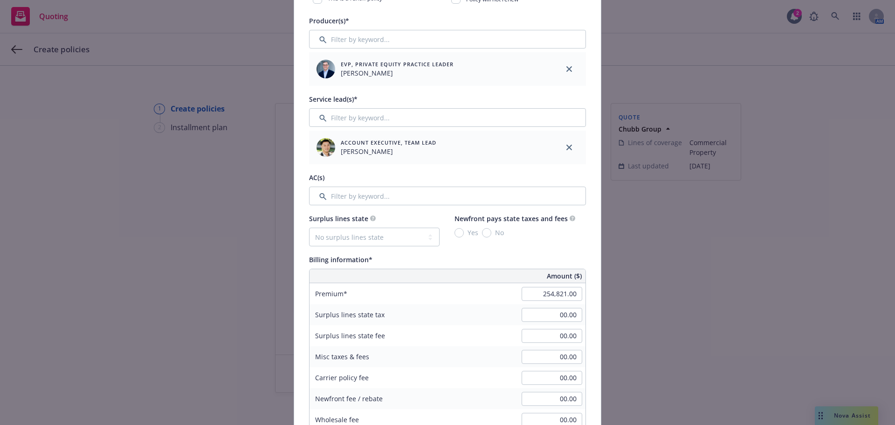
scroll to position [326, 0]
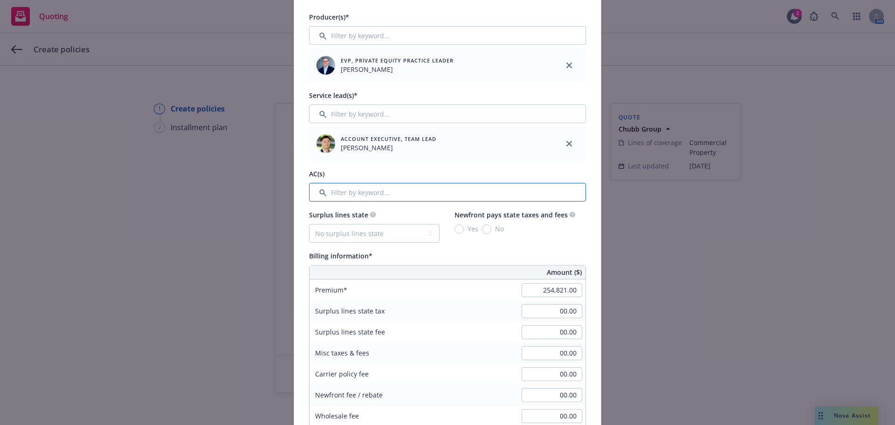
click at [426, 201] on input "Filter by keyword..." at bounding box center [447, 192] width 277 height 19
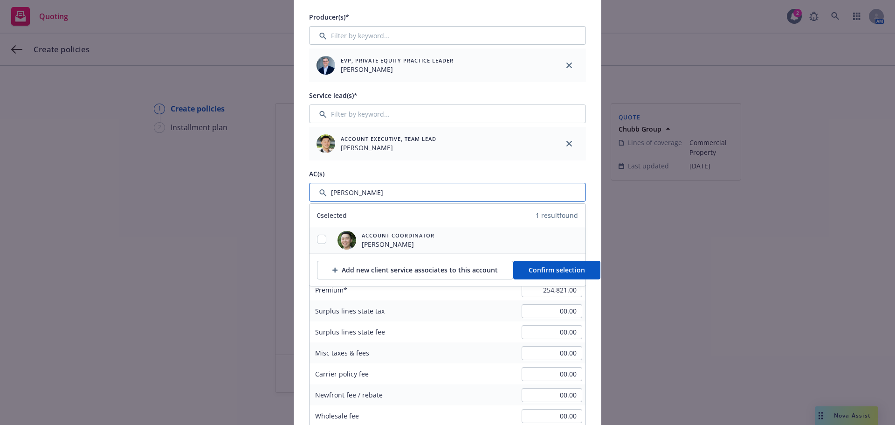
type input "jared"
click at [317, 236] on input "checkbox" at bounding box center [321, 238] width 9 height 9
checkbox input "true"
click at [540, 268] on span "Confirm selection" at bounding box center [557, 269] width 56 height 9
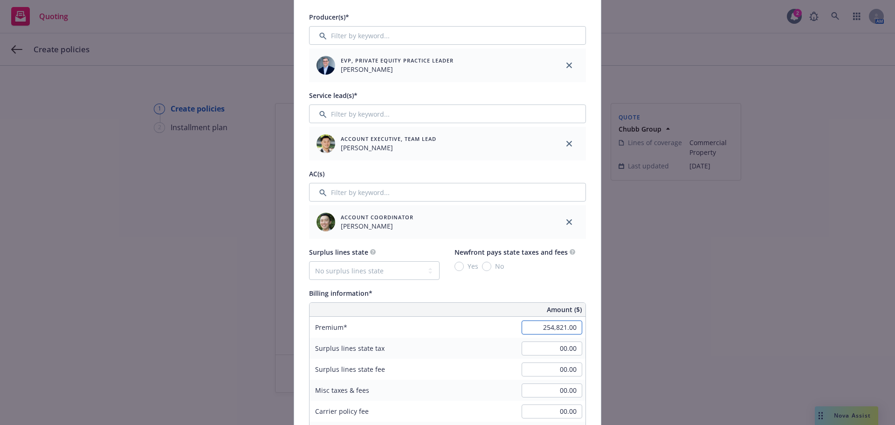
click at [543, 323] on input "254,821.00" at bounding box center [552, 327] width 61 height 14
paste input "94,063"
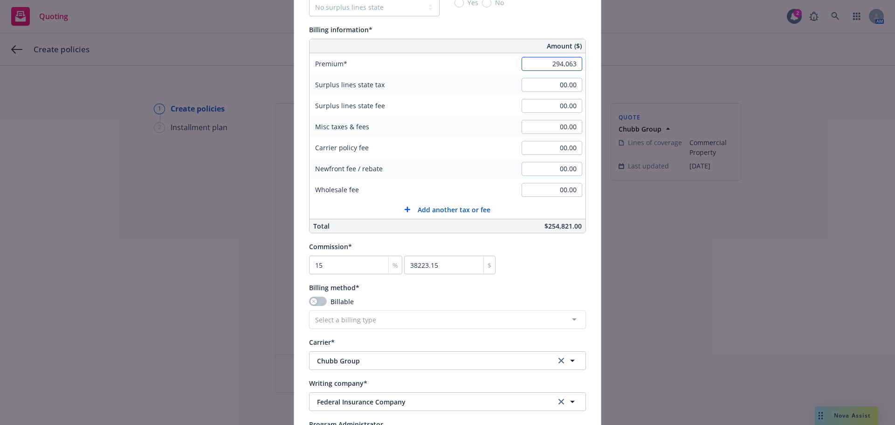
scroll to position [606, 0]
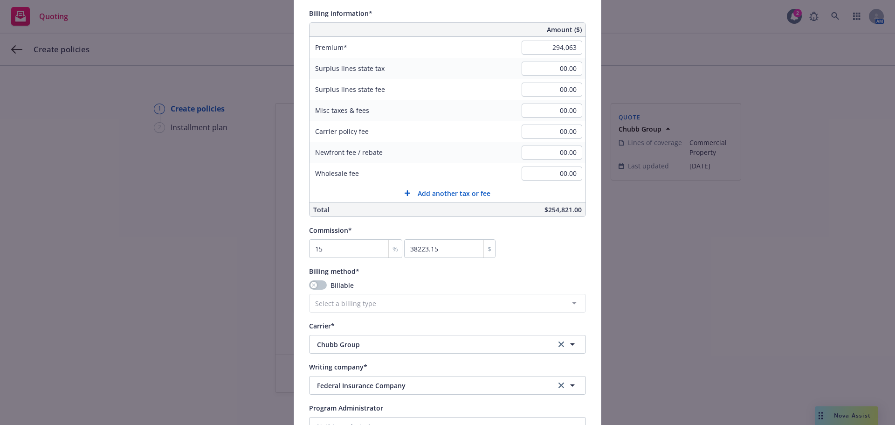
type input "294,063.00"
type input "44109.45"
click at [560, 269] on div "Billing method*" at bounding box center [447, 270] width 277 height 11
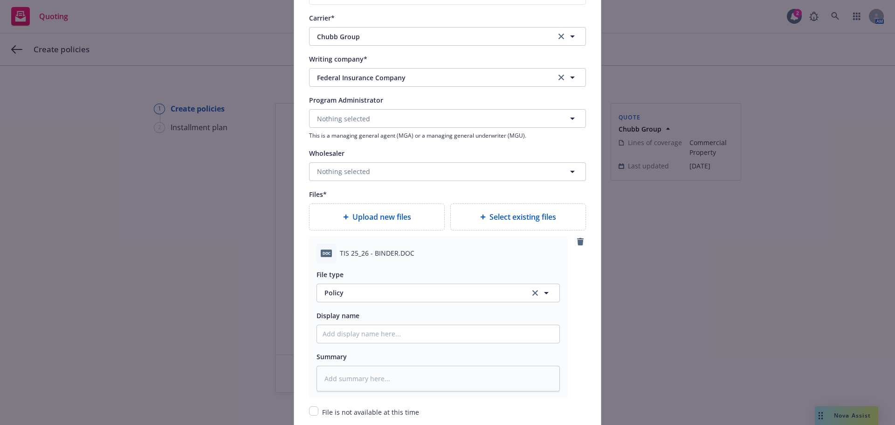
scroll to position [932, 0]
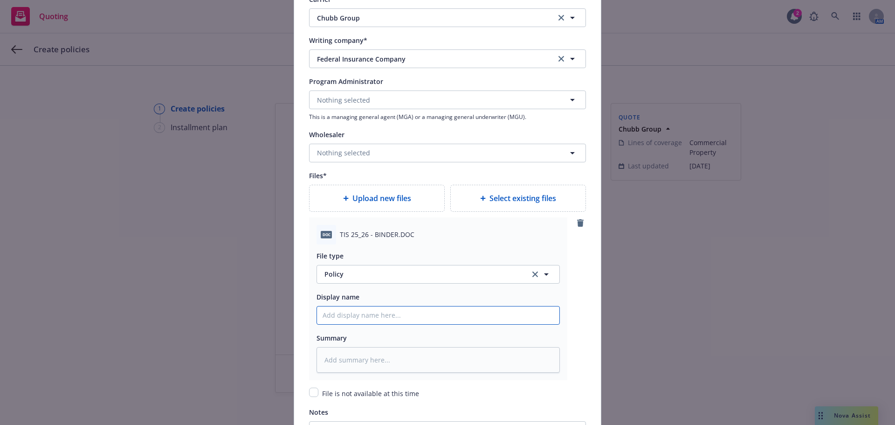
click at [390, 317] on input "Policy display name" at bounding box center [438, 315] width 242 height 18
click at [581, 218] on div "DOC TIS 25_26 - BINDER.DOC File type Policy Policy Display name Summary" at bounding box center [447, 298] width 277 height 163
click at [578, 221] on icon "remove" at bounding box center [580, 222] width 7 height 7
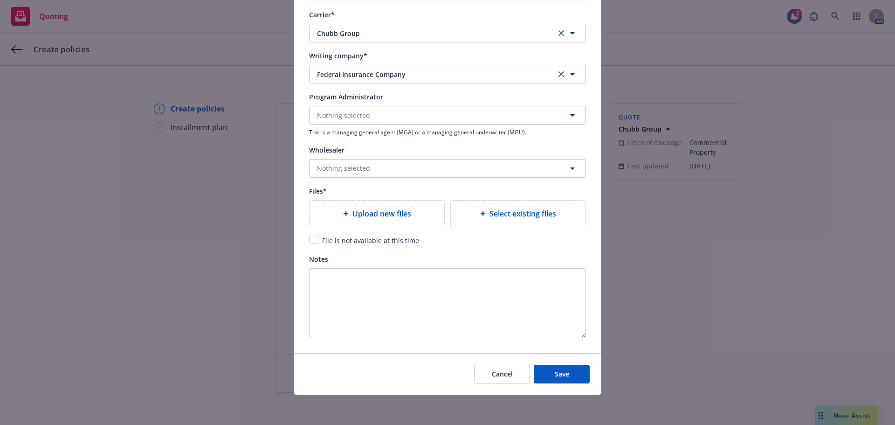
scroll to position [917, 0]
type textarea "x"
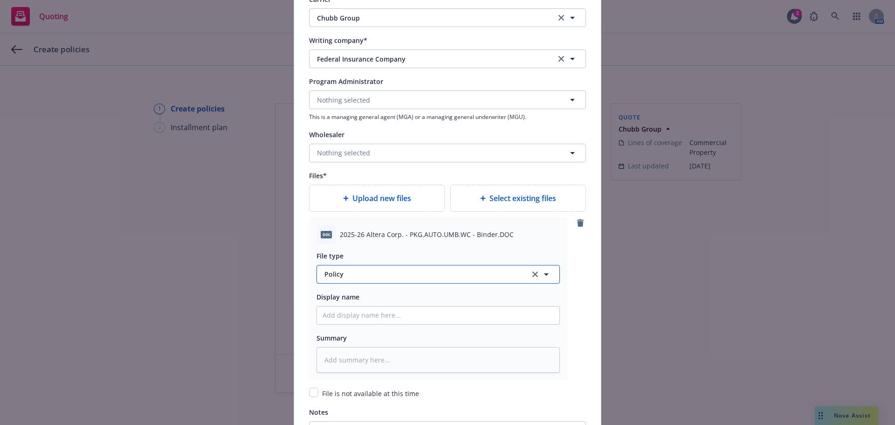
click at [381, 277] on span "Policy" at bounding box center [421, 274] width 195 height 10
type input "bin"
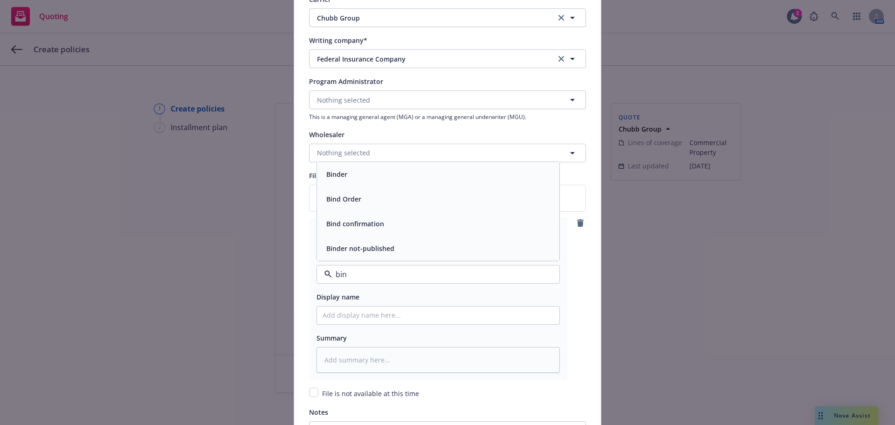
click at [366, 182] on div "Binder" at bounding box center [438, 174] width 242 height 25
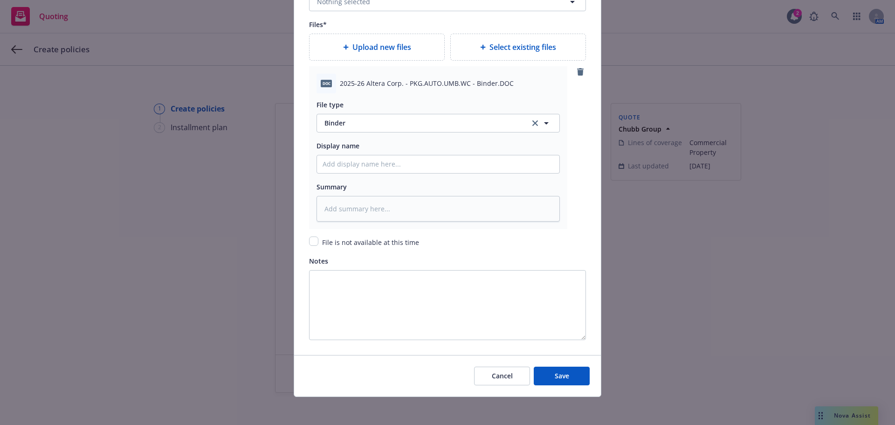
scroll to position [1085, 0]
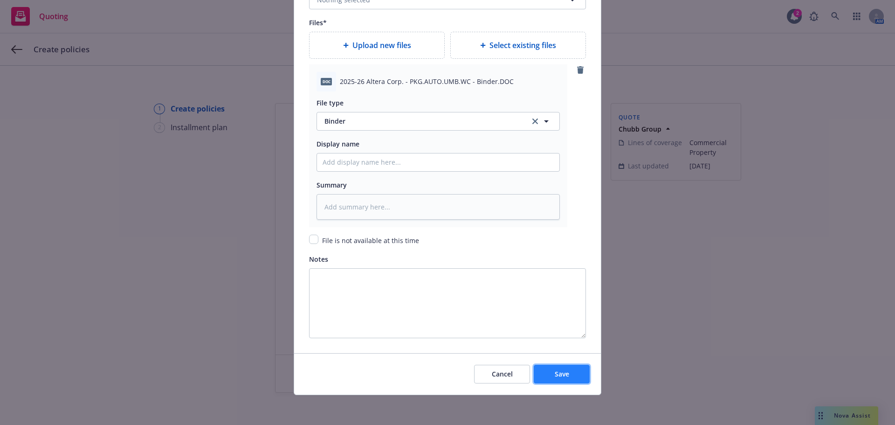
click at [559, 366] on button "Save" at bounding box center [562, 374] width 56 height 19
type textarea "x"
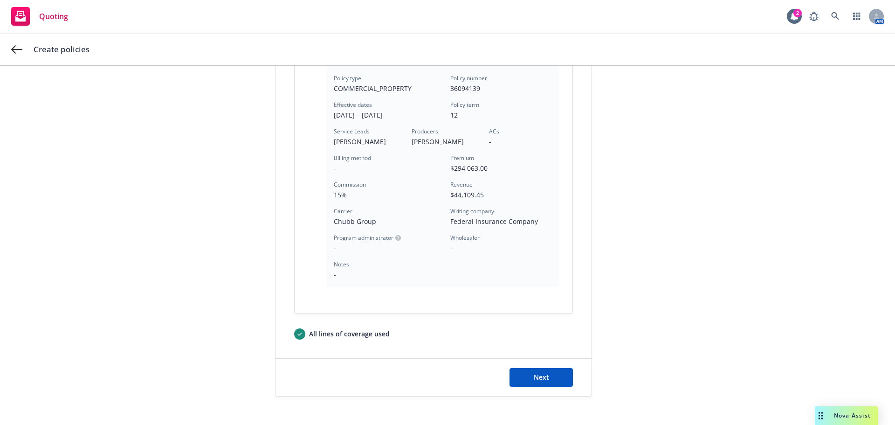
scroll to position [257, 0]
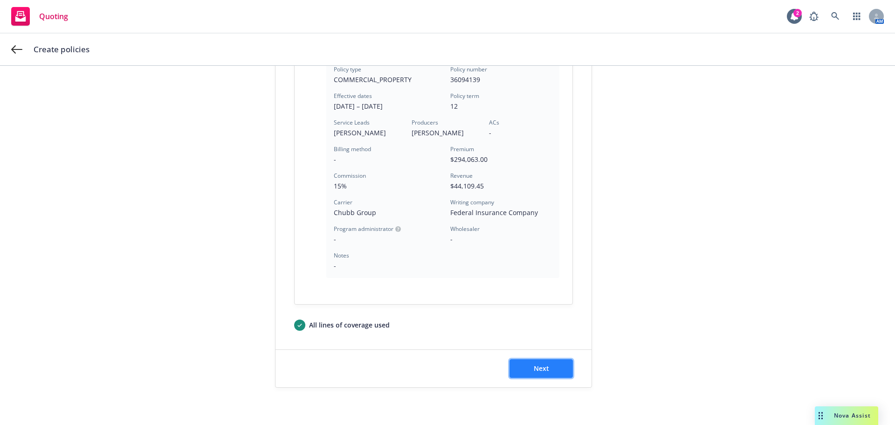
click at [553, 367] on button "Next" at bounding box center [541, 368] width 63 height 19
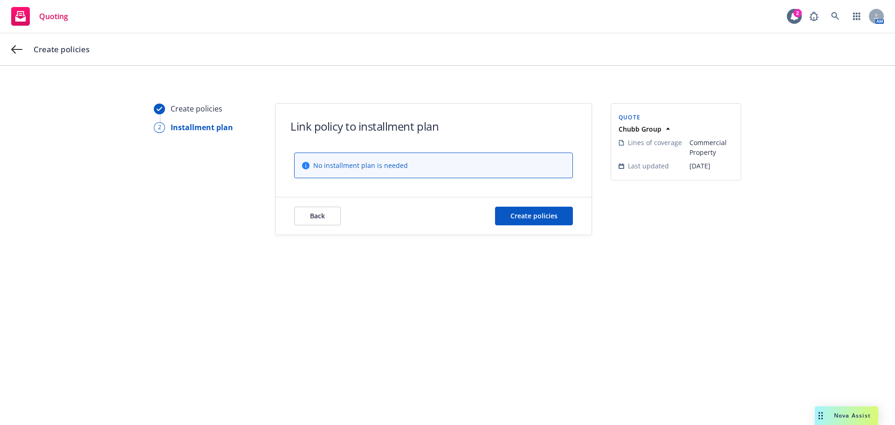
scroll to position [0, 0]
click at [545, 221] on button "Create policies" at bounding box center [534, 216] width 78 height 19
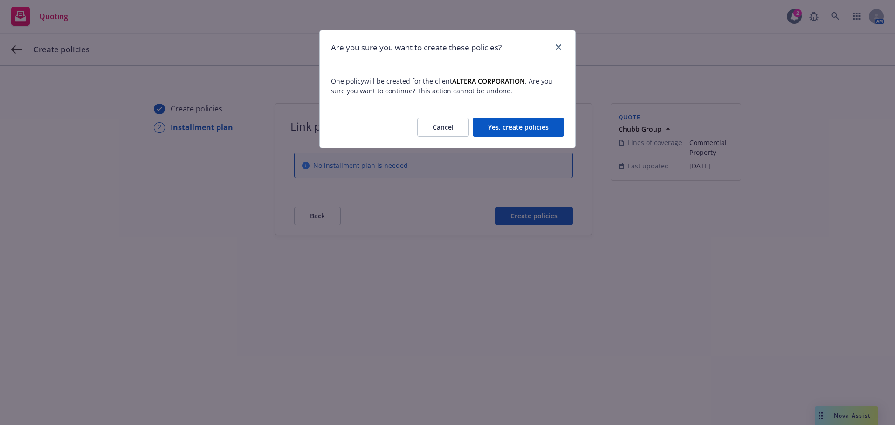
click at [543, 128] on button "Yes, create policies" at bounding box center [518, 127] width 91 height 19
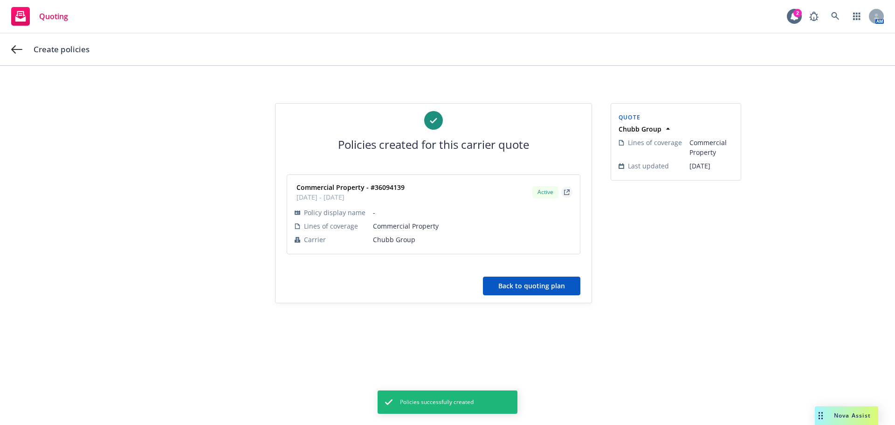
click at [567, 189] on link "external" at bounding box center [566, 191] width 11 height 11
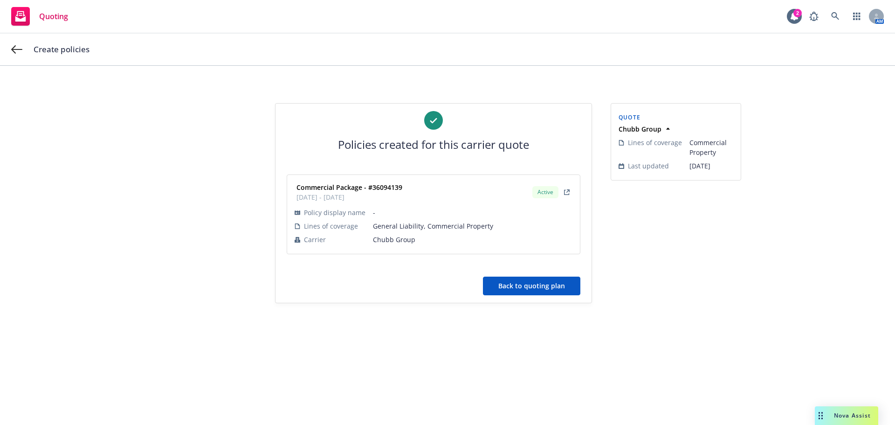
click at [545, 289] on button "Back to quoting plan" at bounding box center [531, 285] width 97 height 19
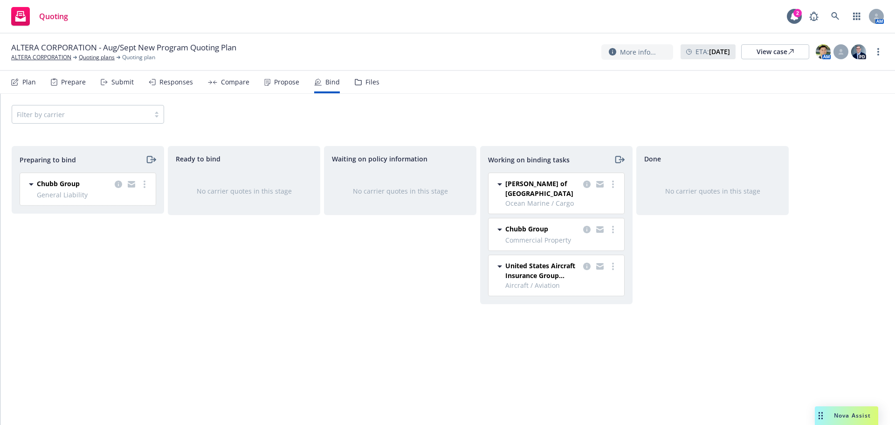
click at [28, 83] on div "Plan" at bounding box center [29, 81] width 14 height 7
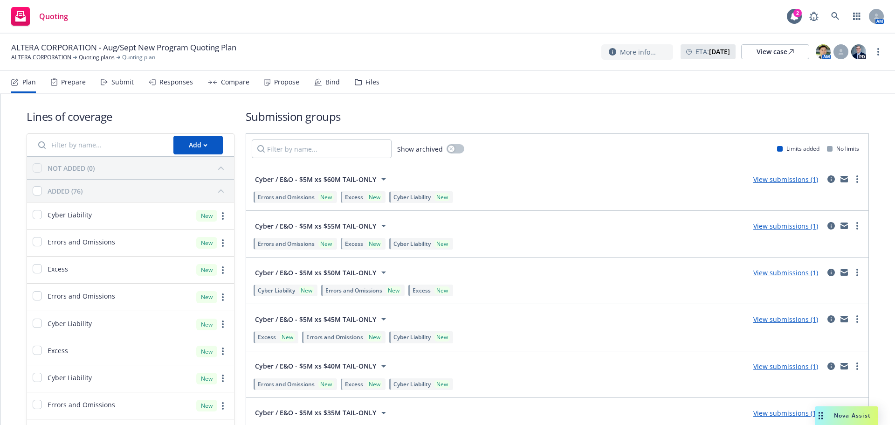
click at [61, 81] on div "Prepare" at bounding box center [73, 81] width 25 height 7
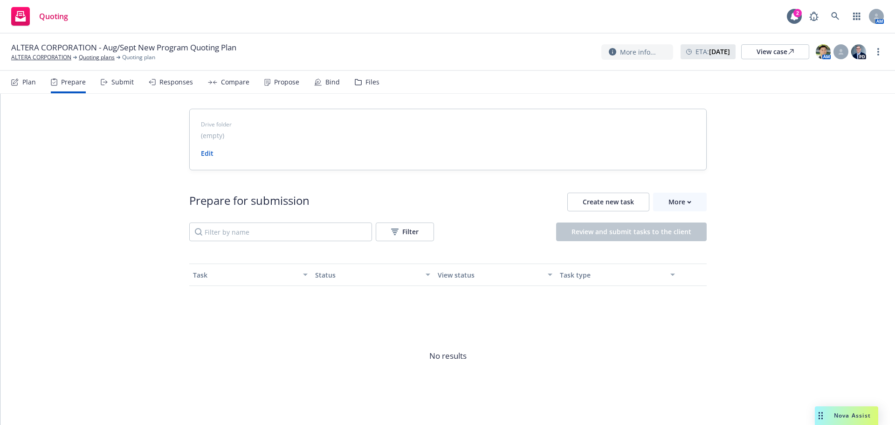
click at [132, 86] on div "Submit" at bounding box center [117, 82] width 33 height 22
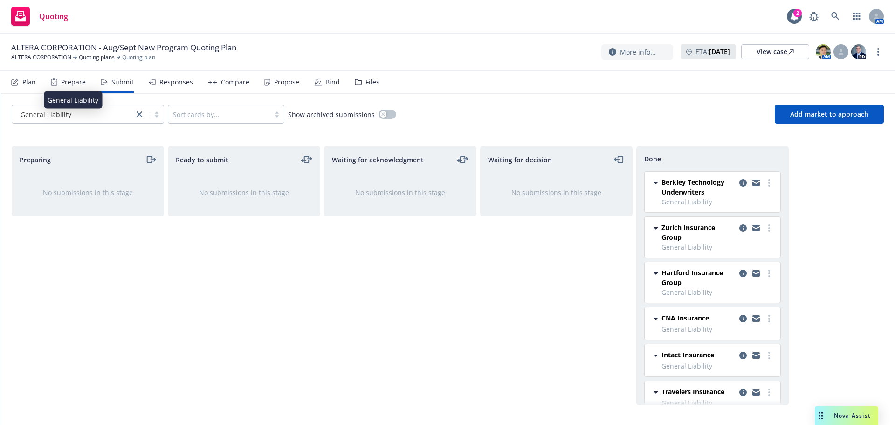
click at [76, 115] on div "General Liability" at bounding box center [73, 115] width 112 height 10
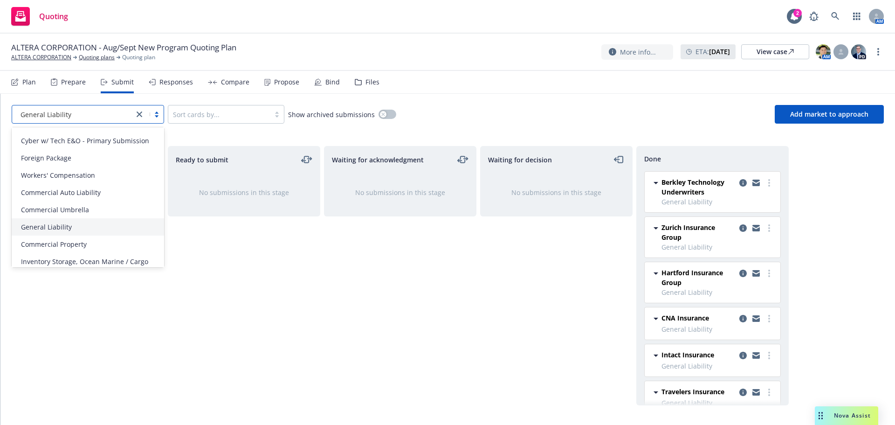
scroll to position [475, 0]
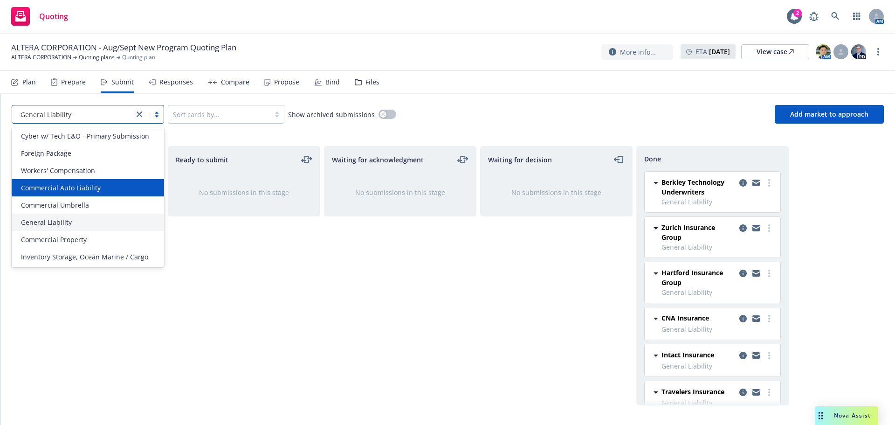
click at [77, 185] on span "Commercial Auto Liability" at bounding box center [61, 188] width 80 height 10
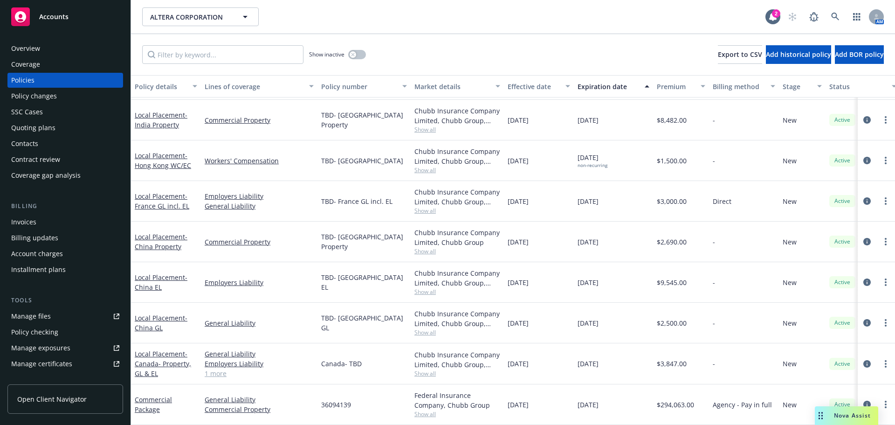
scroll to position [530, 0]
click at [158, 395] on link "Commercial Package" at bounding box center [153, 404] width 37 height 19
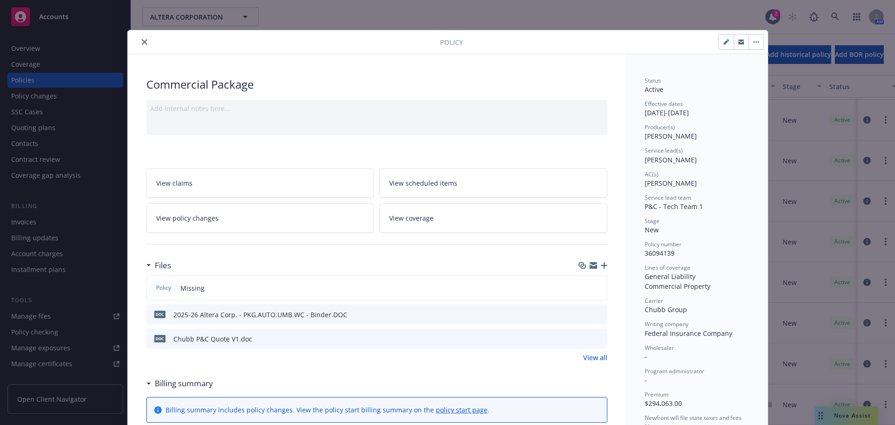
click at [724, 41] on icon "button" at bounding box center [727, 42] width 6 height 6
select select "NEW"
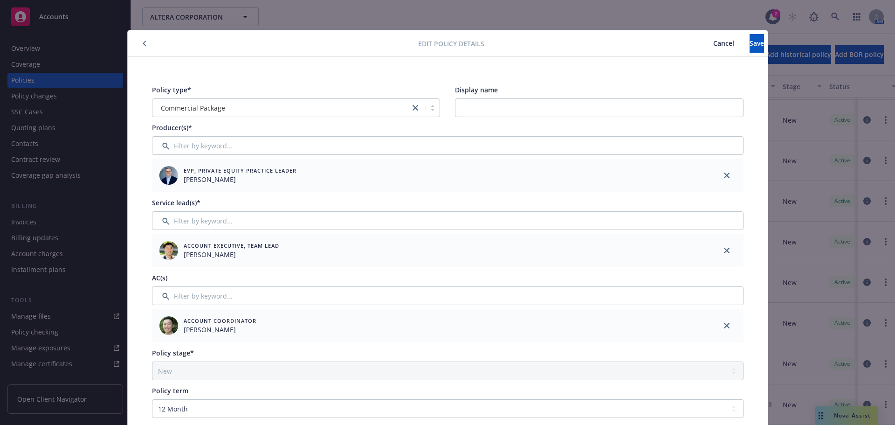
scroll to position [186, 0]
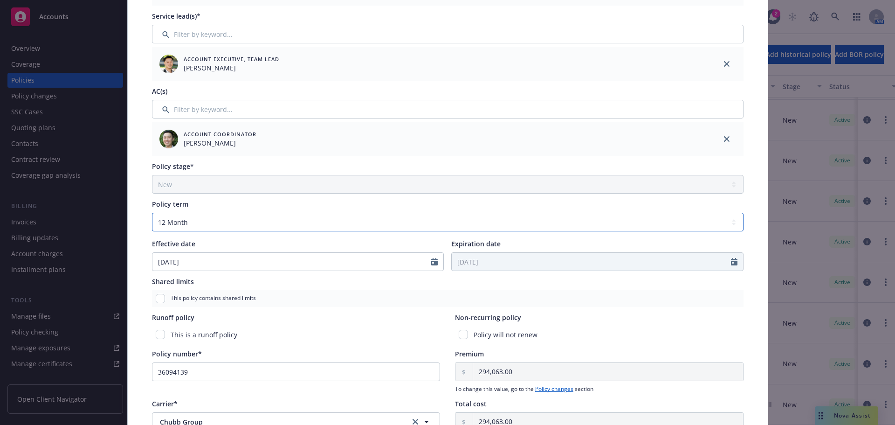
click at [269, 228] on select "Select policy term 12 Month 6 Month 4 Month 3 Month 2 Month 1 Month 36 Month (3…" at bounding box center [448, 222] width 592 height 19
select select "other"
click at [152, 213] on select "Select policy term 12 Month 6 Month 4 Month 3 Month 2 Month 1 Month 36 Month (3…" at bounding box center [448, 222] width 592 height 19
select select "9"
click at [506, 262] on input "Expiration date" at bounding box center [591, 262] width 279 height 18
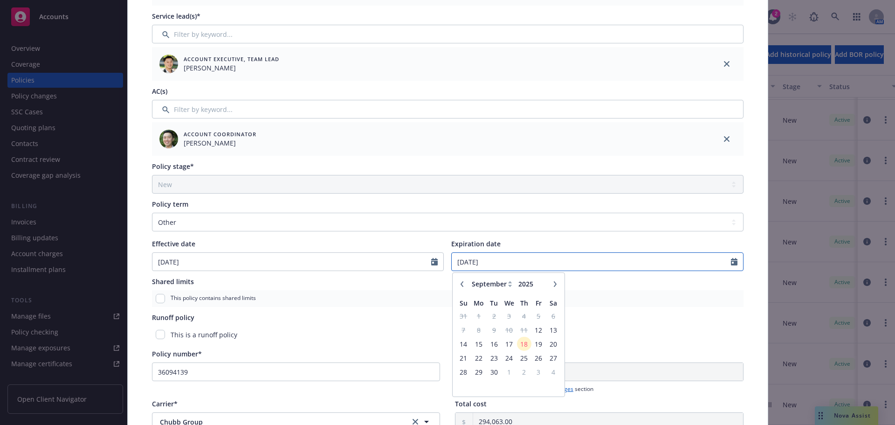
type input "[DATE]"
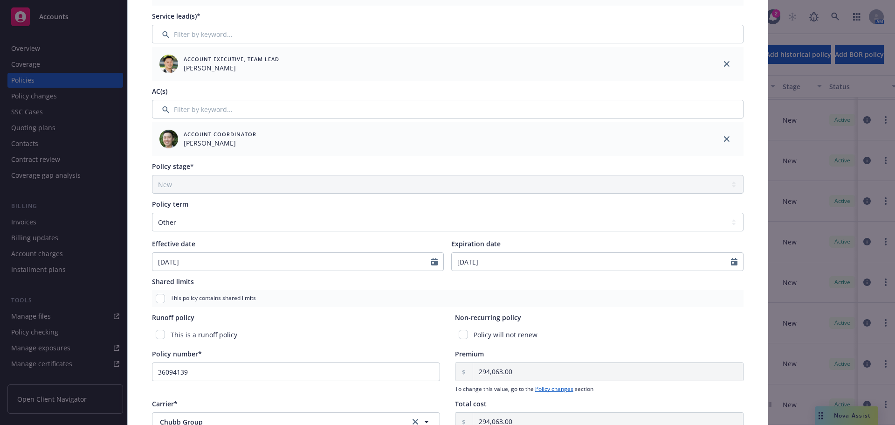
click at [611, 276] on div "Shared limits" at bounding box center [448, 281] width 592 height 10
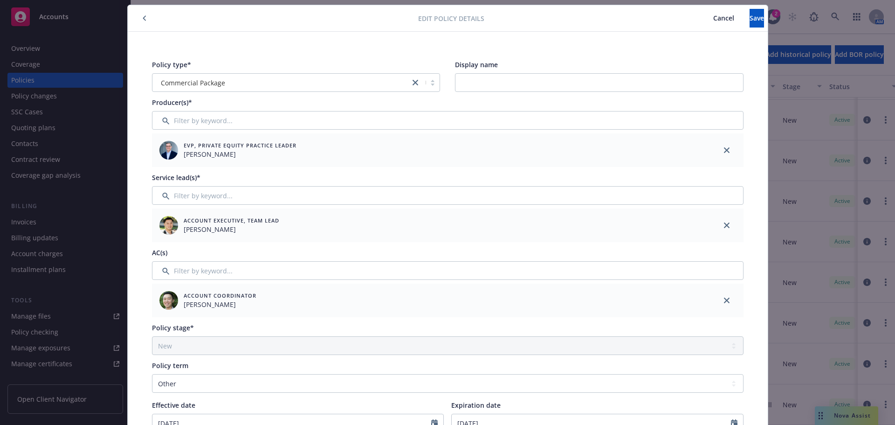
scroll to position [0, 0]
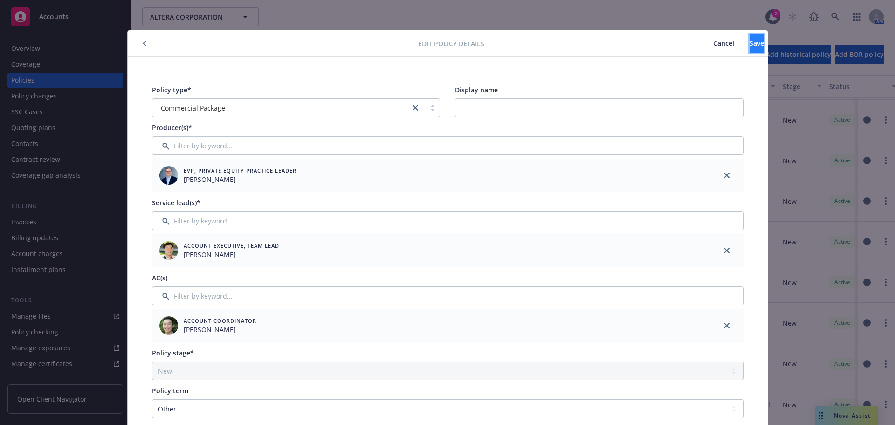
click at [752, 48] on button "Save" at bounding box center [757, 43] width 14 height 19
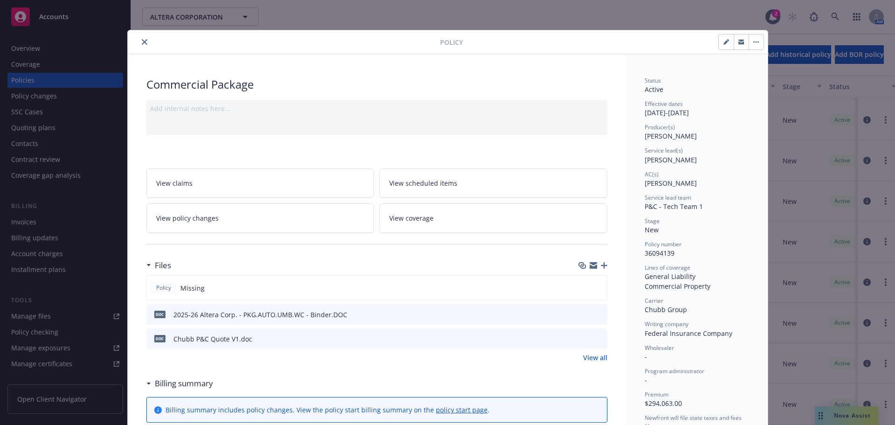
click at [142, 46] on button "close" at bounding box center [144, 41] width 11 height 11
